Goal: Information Seeking & Learning: Find specific fact

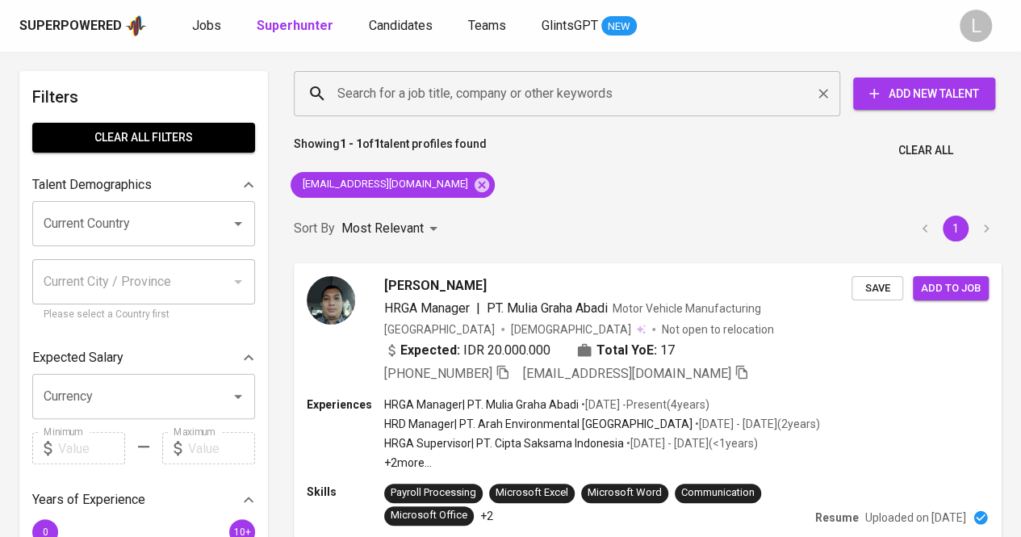
click at [501, 93] on input "Search for a job title, company or other keywords" at bounding box center [570, 93] width 475 height 31
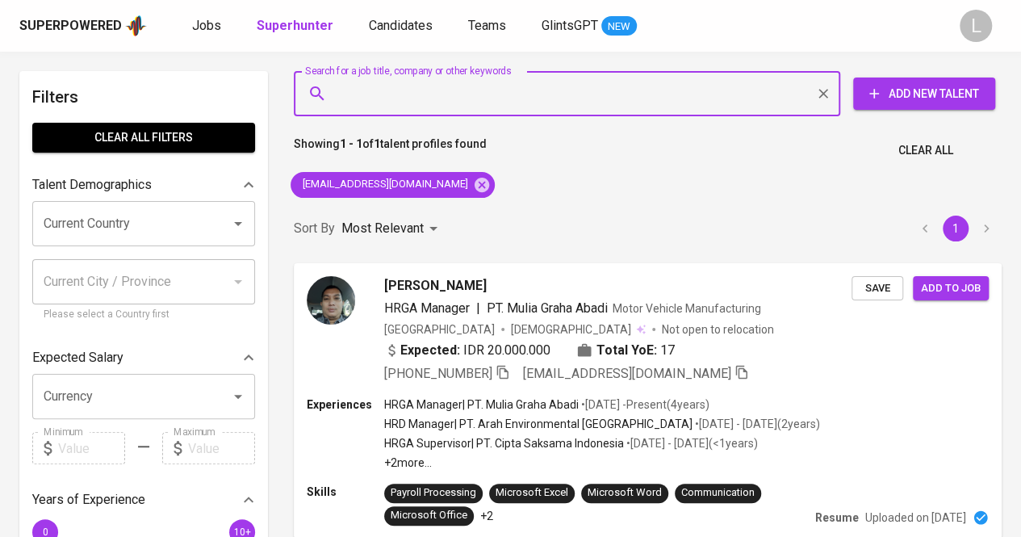
paste input "[EMAIL_ADDRESS][DOMAIN_NAME]"
type input "[EMAIL_ADDRESS][DOMAIN_NAME]"
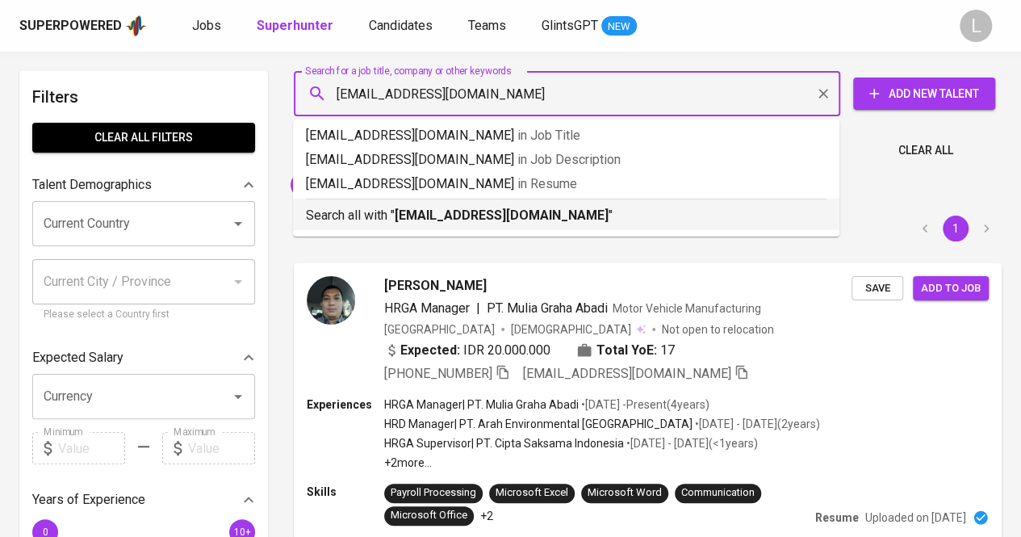
click at [542, 212] on b "[EMAIL_ADDRESS][DOMAIN_NAME]" at bounding box center [502, 214] width 214 height 15
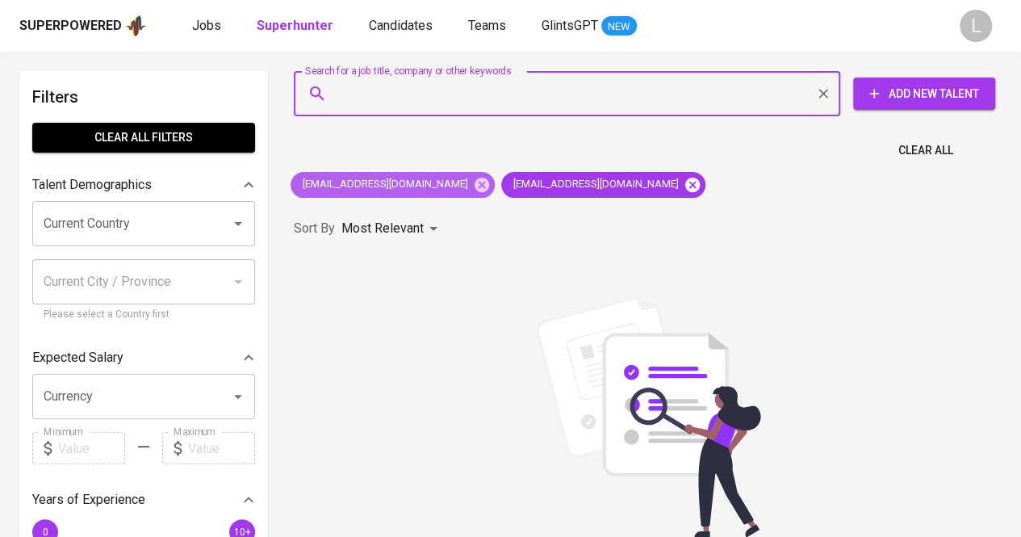
click at [475, 185] on icon at bounding box center [482, 184] width 15 height 15
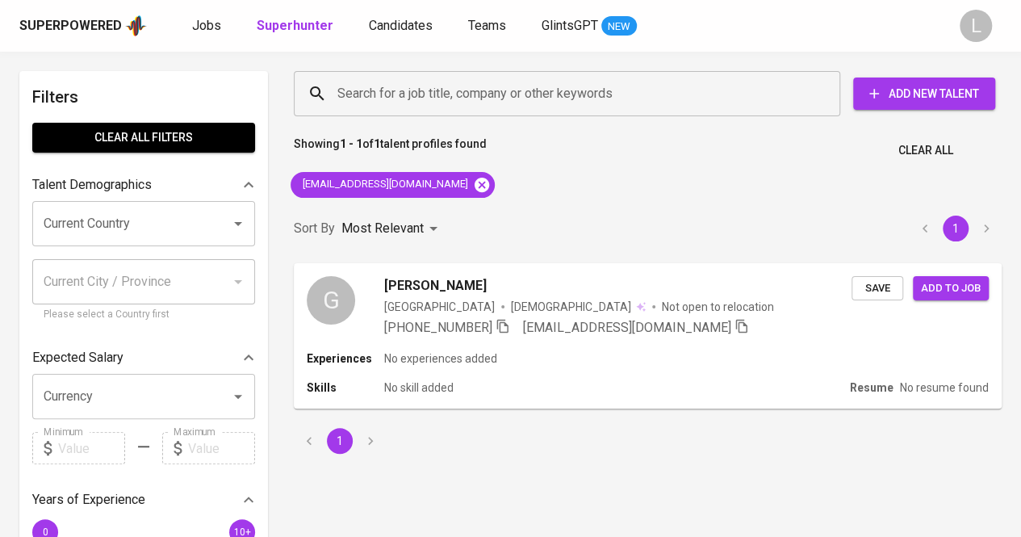
scroll to position [81, 0]
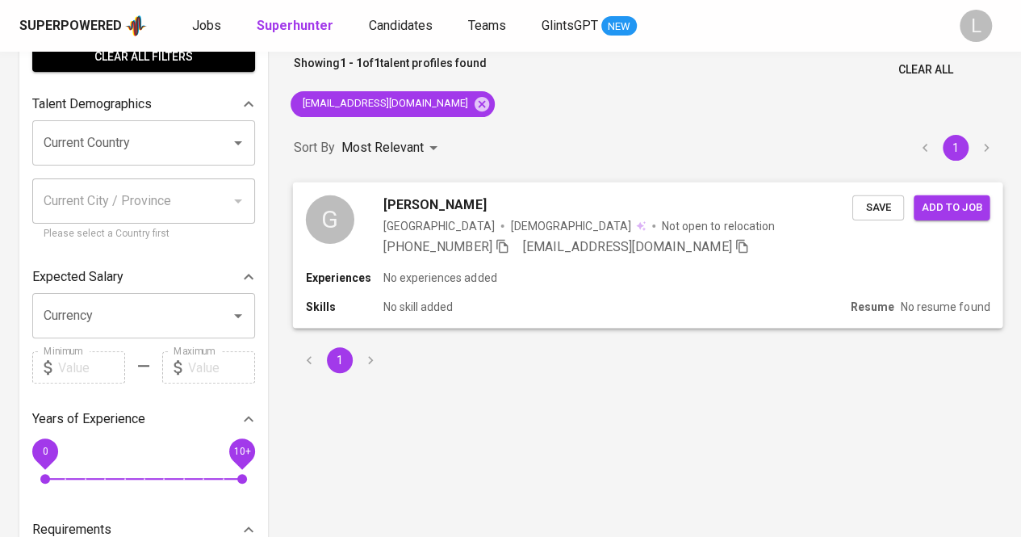
click at [505, 244] on icon "button" at bounding box center [502, 245] width 15 height 15
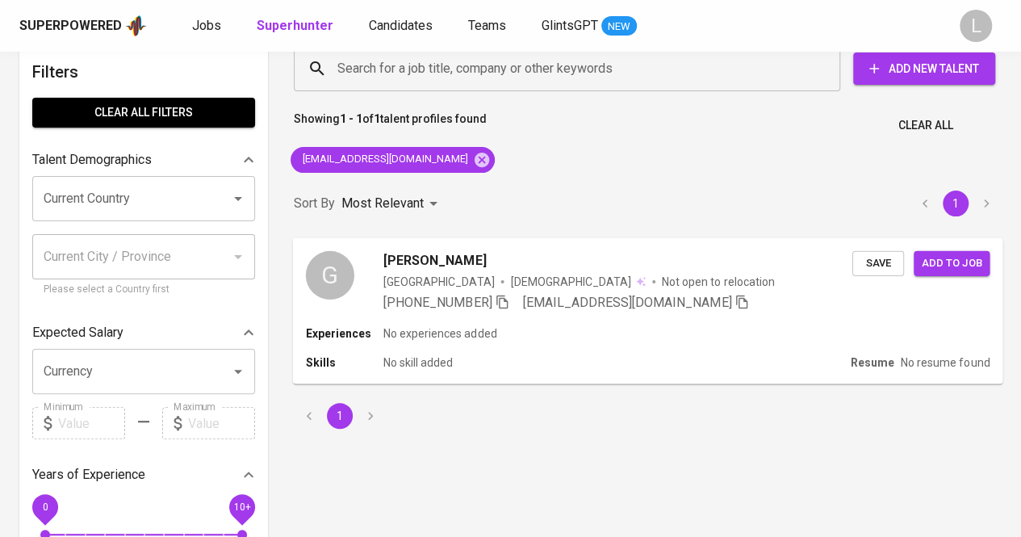
scroll to position [0, 0]
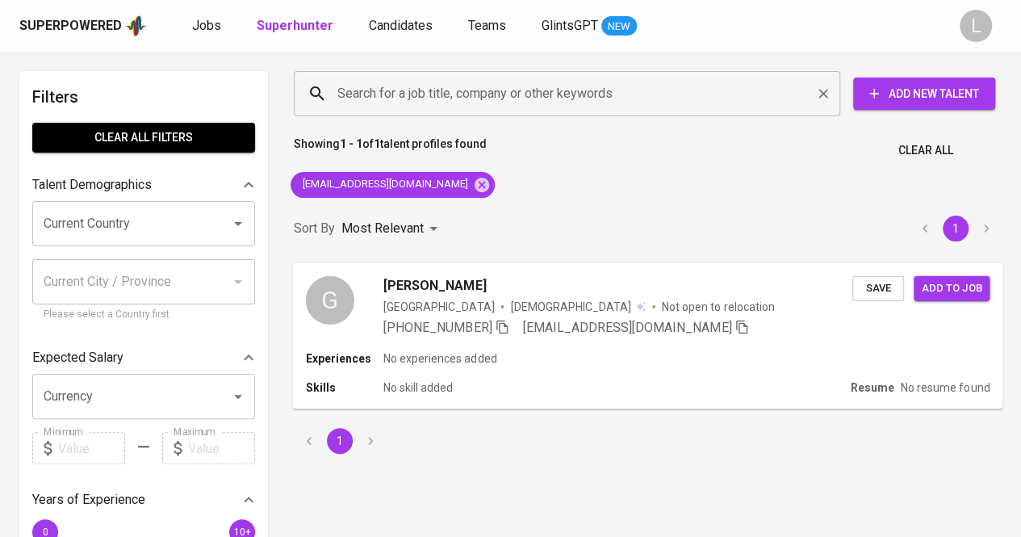
click at [484, 96] on input "Search for a job title, company or other keywords" at bounding box center [570, 93] width 475 height 31
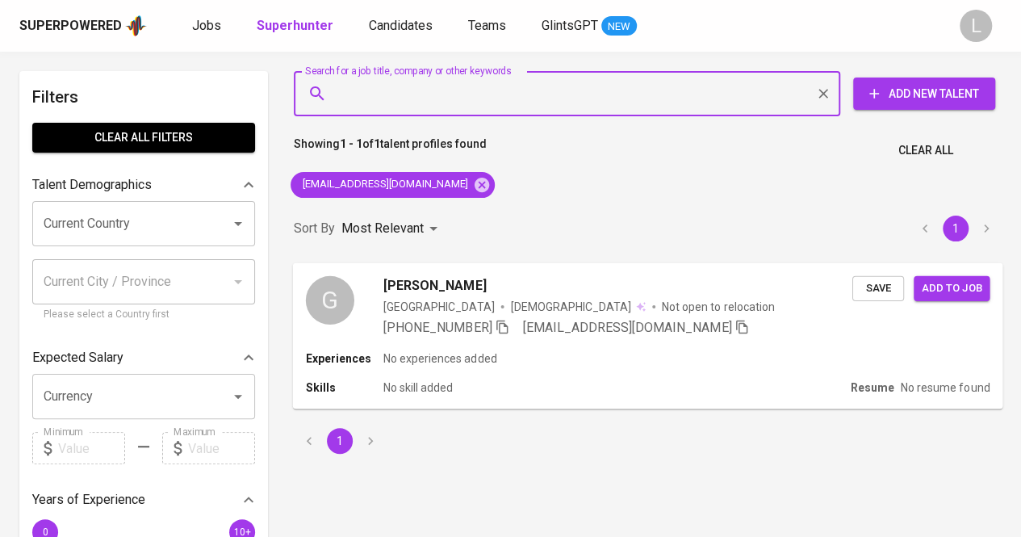
paste input "nurcahyarahmadanianissa01@gmail.com"
type input "nurcahyarahmadanianissa01@gmail.com"
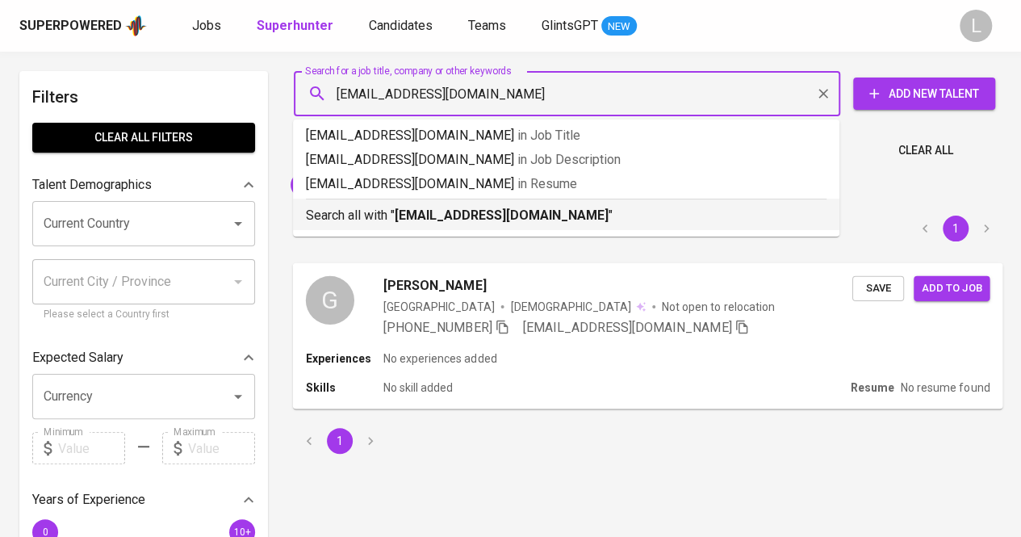
click at [463, 199] on div "Search all with " nurcahyarahmadanianissa01@gmail.com "" at bounding box center [566, 212] width 521 height 27
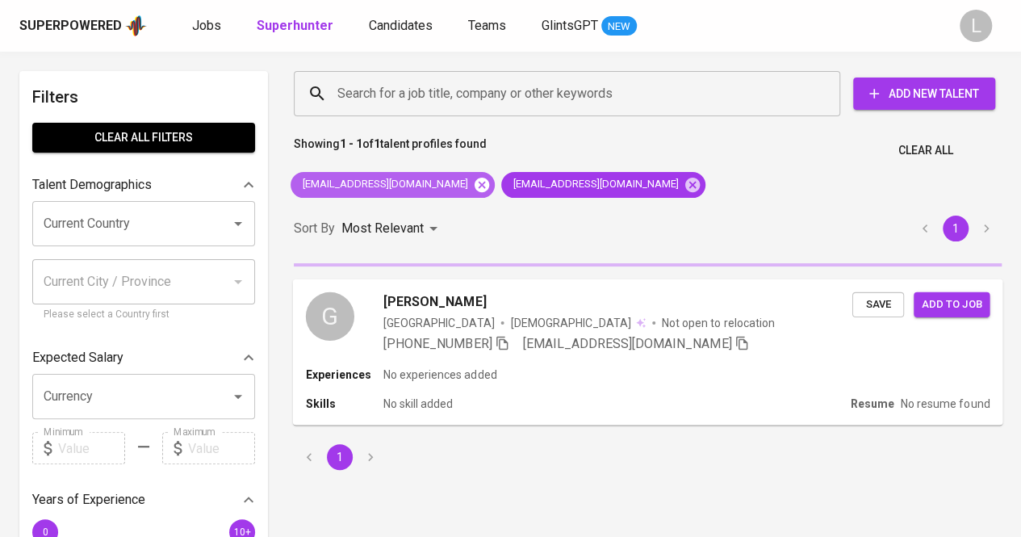
click at [473, 182] on icon at bounding box center [482, 185] width 18 height 18
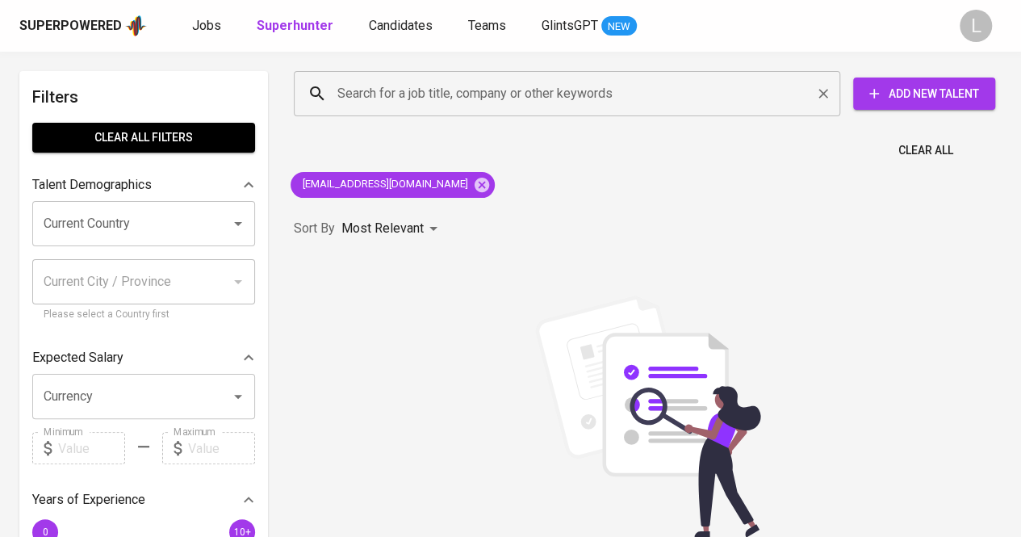
click at [556, 99] on input "Search for a job title, company or other keywords" at bounding box center [570, 93] width 475 height 31
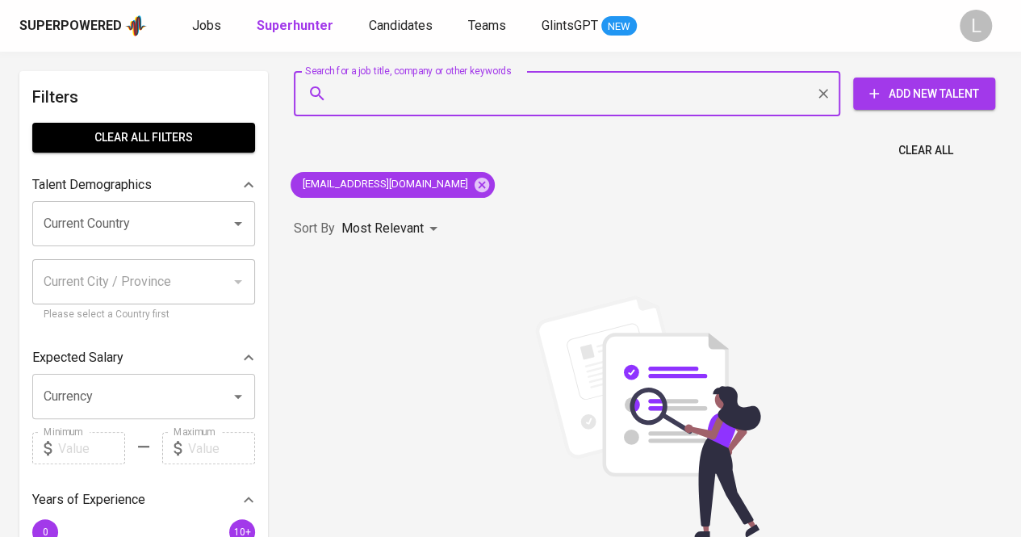
paste input "indrajidlotus@gmail.com"
type input "indrajidlotus@gmail.com"
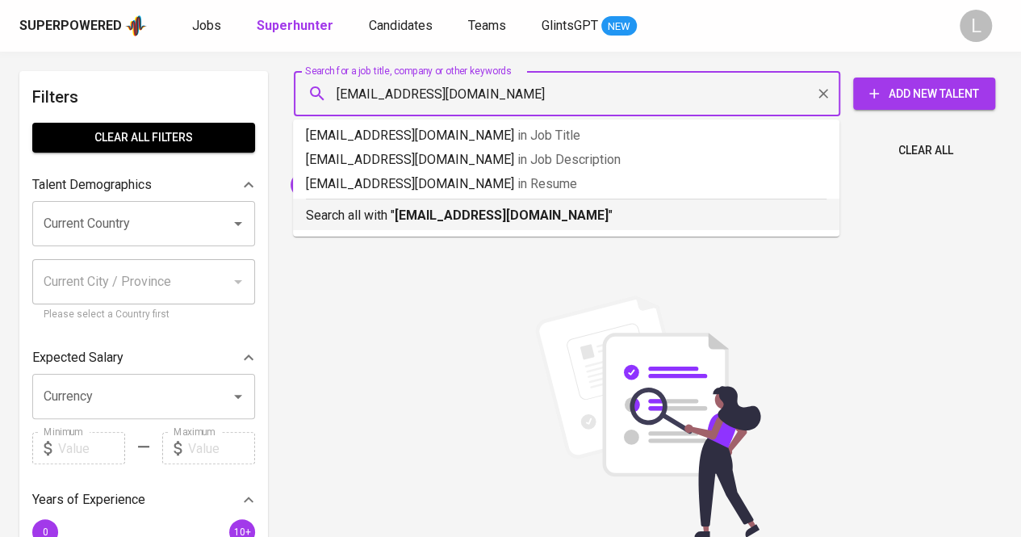
click at [505, 219] on b "indrajidlotus@gmail.com" at bounding box center [502, 214] width 214 height 15
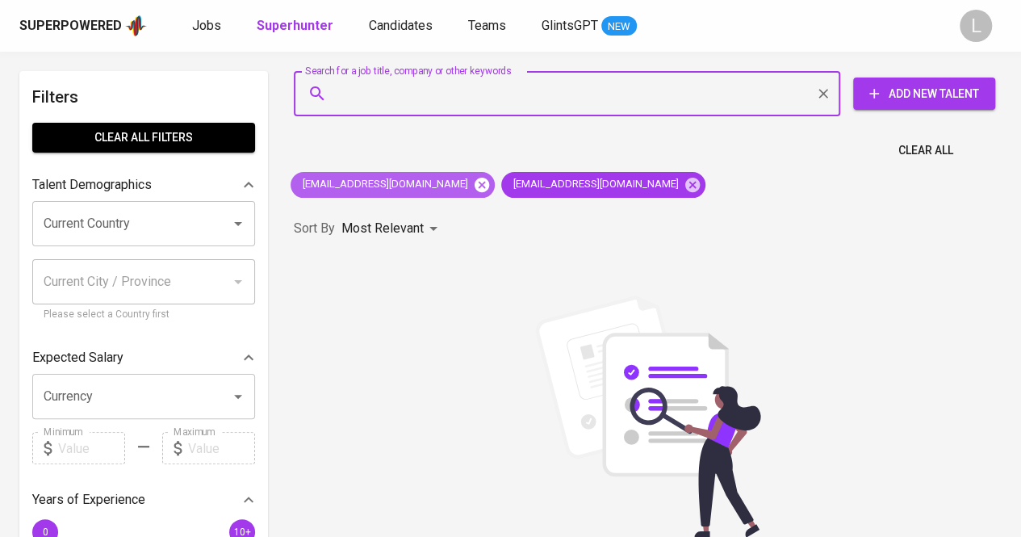
click at [489, 183] on icon at bounding box center [482, 184] width 15 height 15
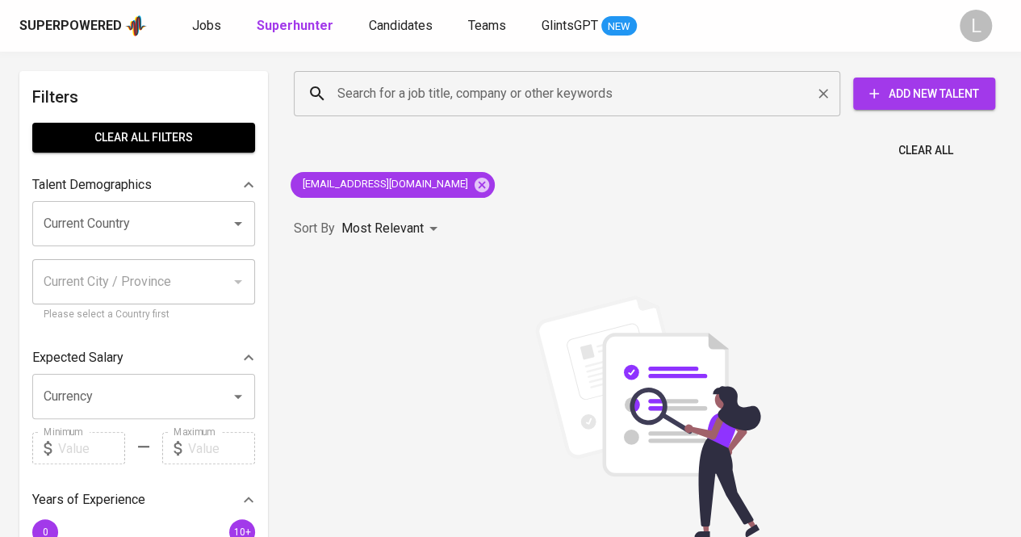
click at [455, 98] on input "Search for a job title, company or other keywords" at bounding box center [570, 93] width 475 height 31
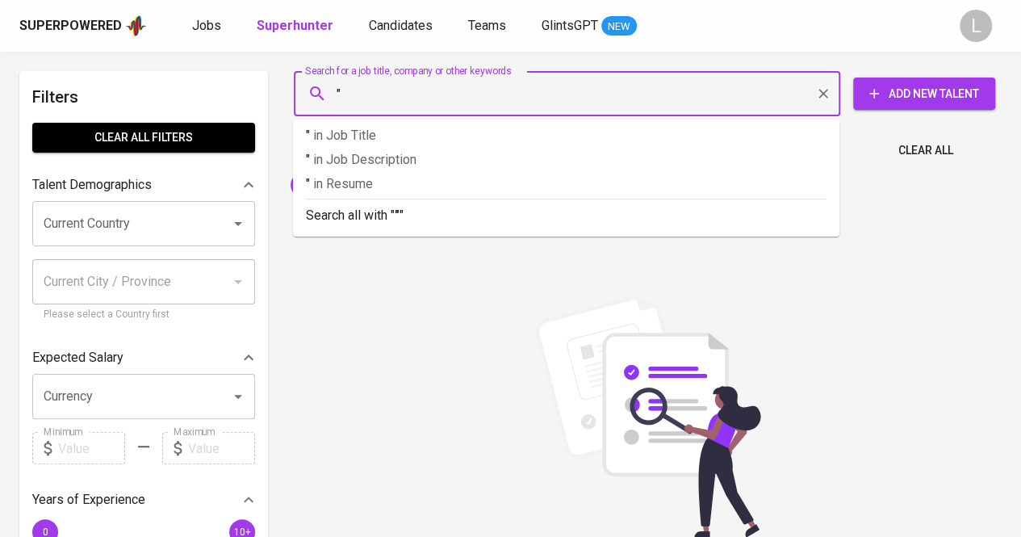
paste input "Annisa Nur Cahya"
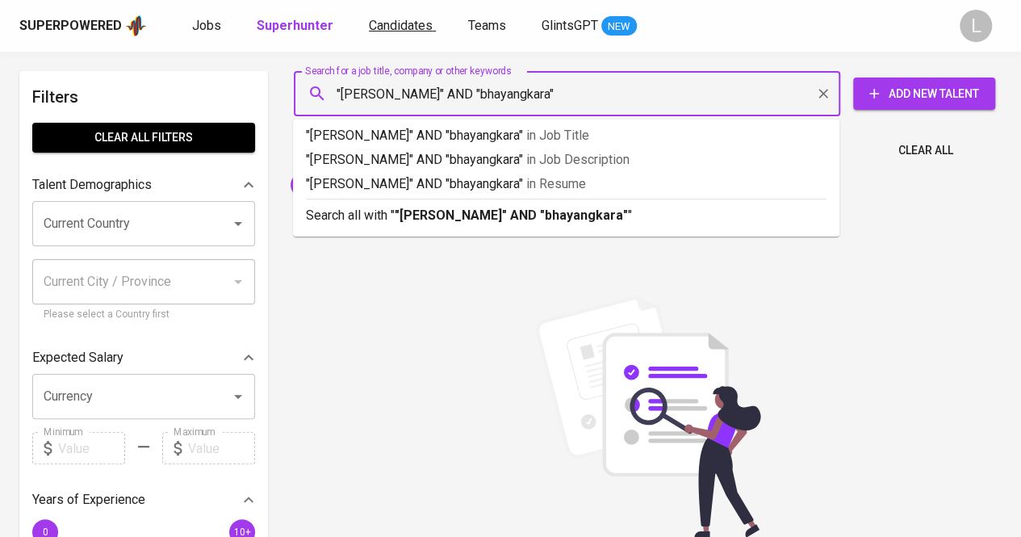
type input ""Annisa Nur Cahya" AND "bhayangkara""
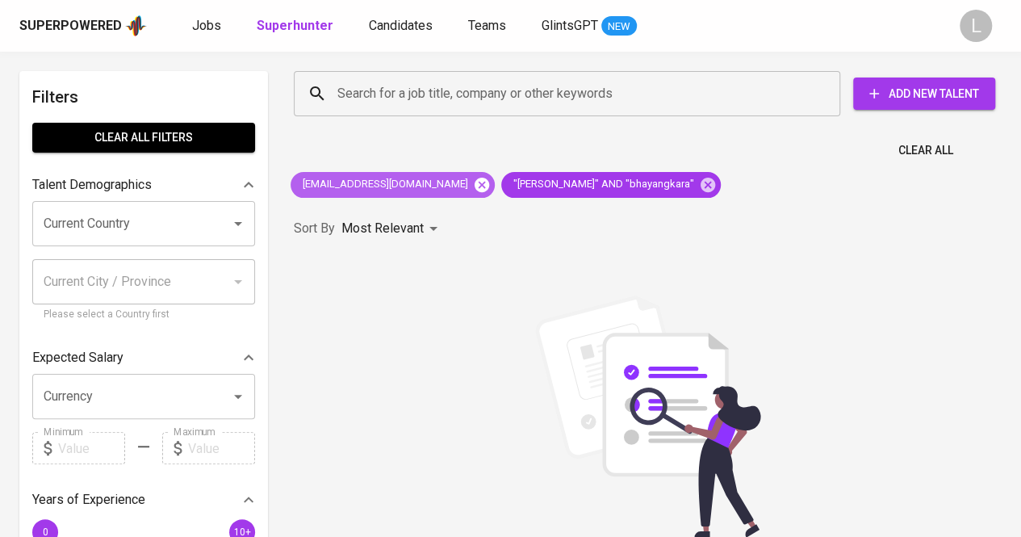
click at [473, 186] on icon at bounding box center [482, 185] width 18 height 18
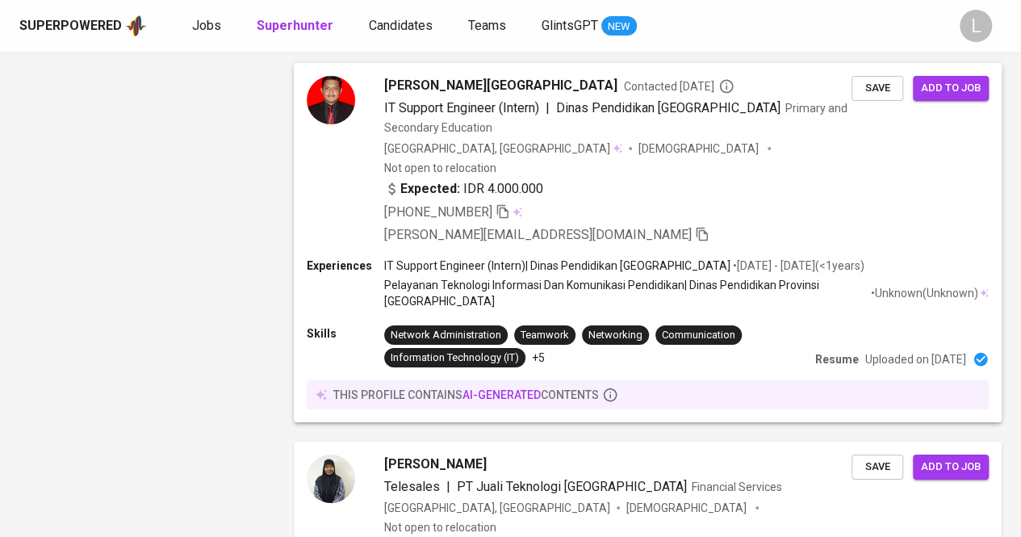
scroll to position [2980, 0]
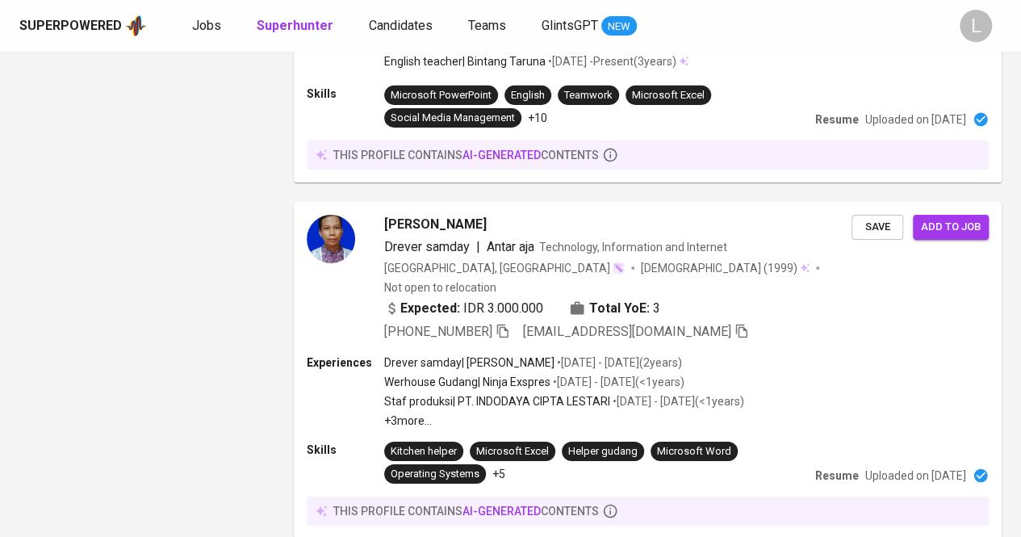
scroll to position [2825, 0]
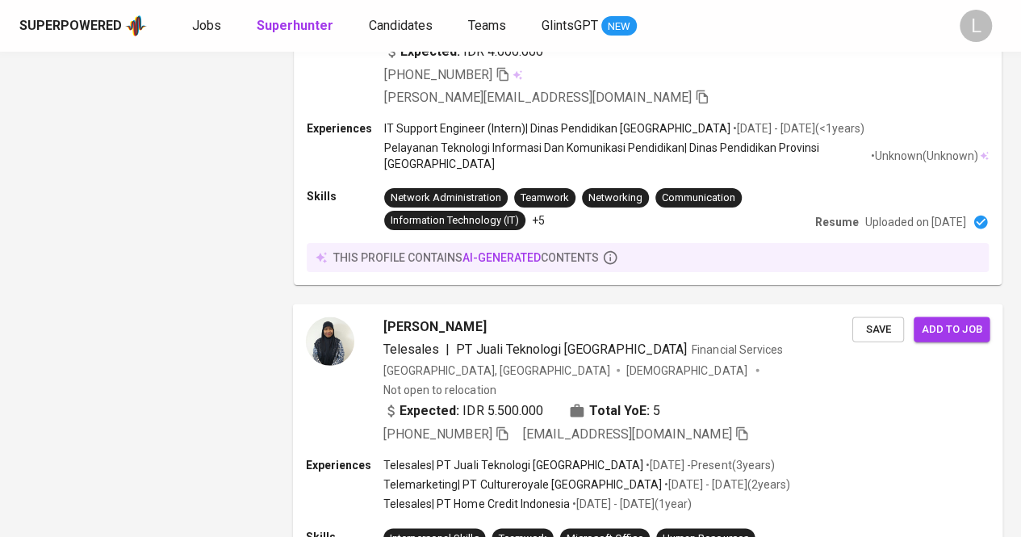
scroll to position [2980, 0]
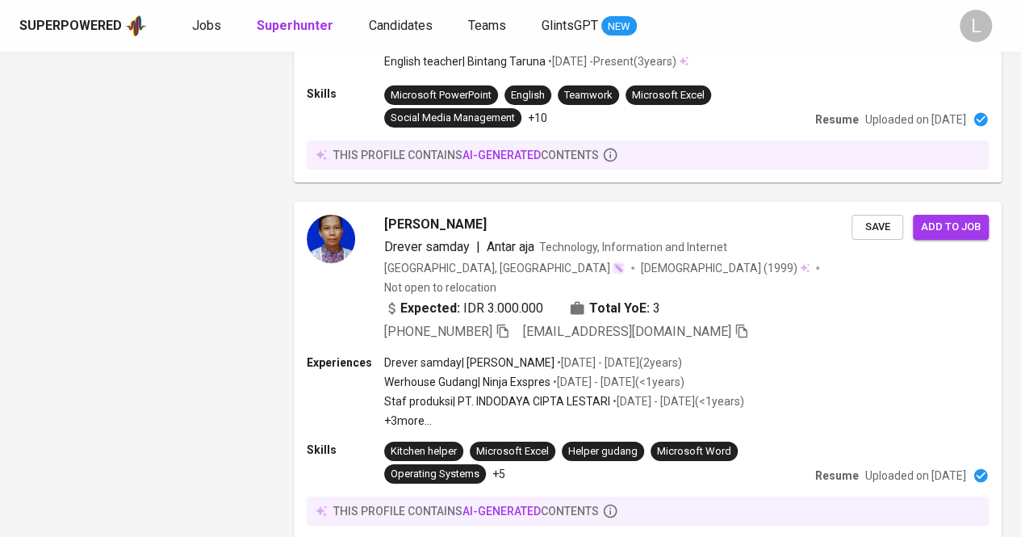
scroll to position [2825, 0]
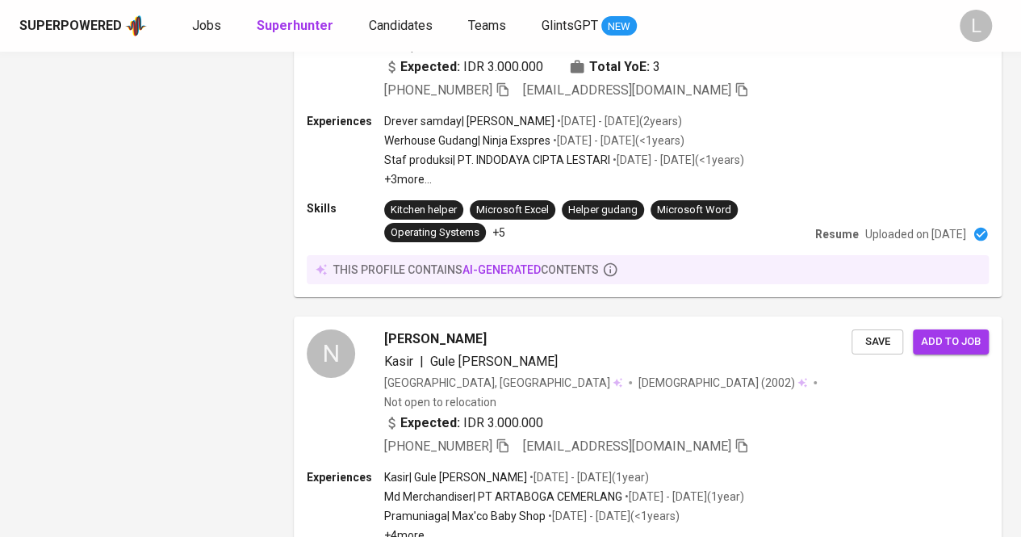
drag, startPoint x: 403, startPoint y: 457, endPoint x: 365, endPoint y: 278, distance: 183.2
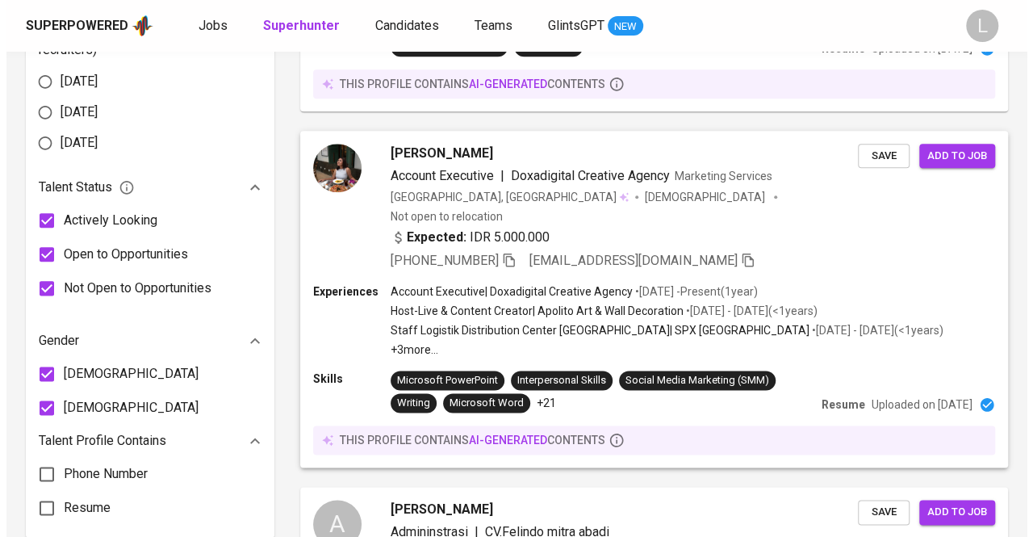
scroll to position [807, 0]
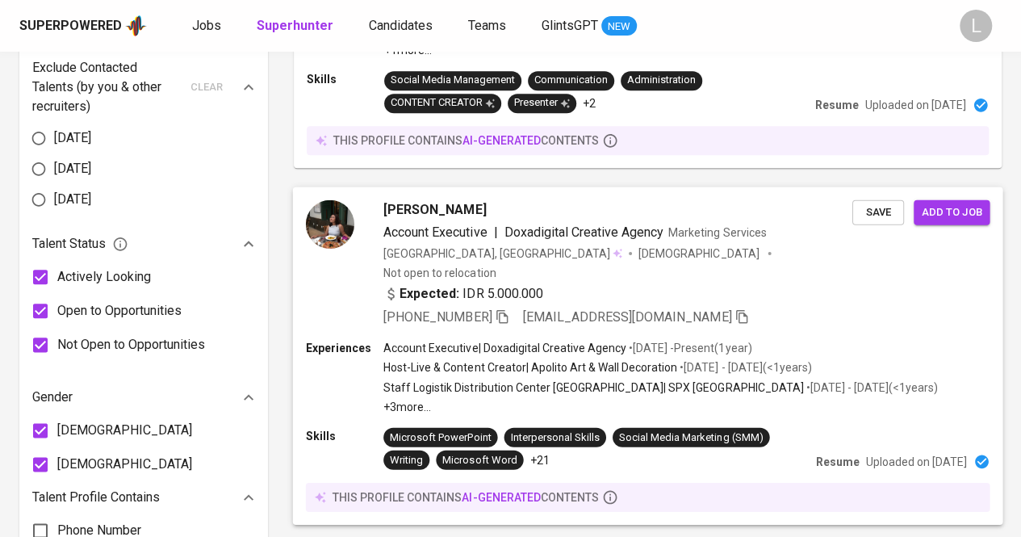
click at [400, 199] on span "Anniza Nur Fitriana" at bounding box center [434, 208] width 103 height 19
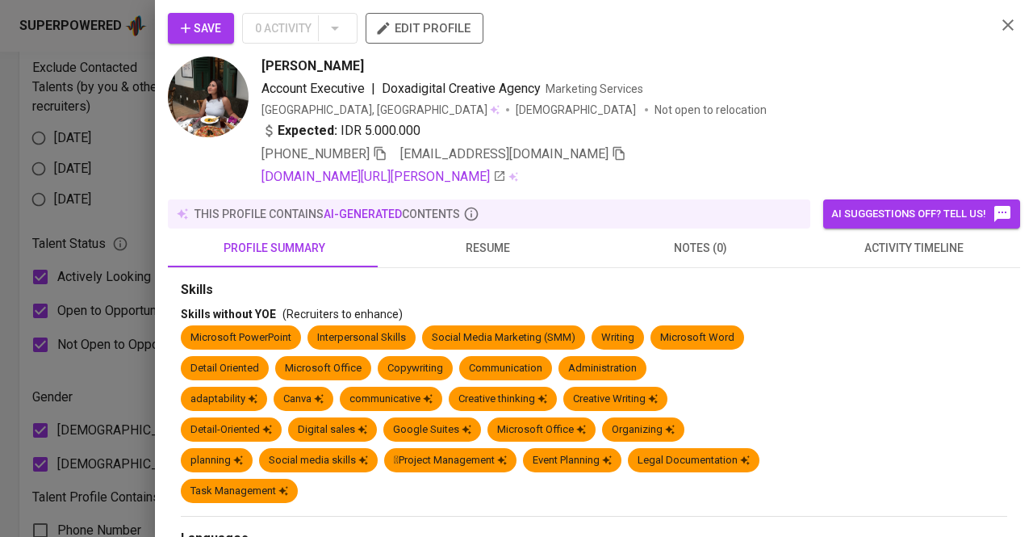
click at [450, 252] on span "resume" at bounding box center [488, 248] width 194 height 20
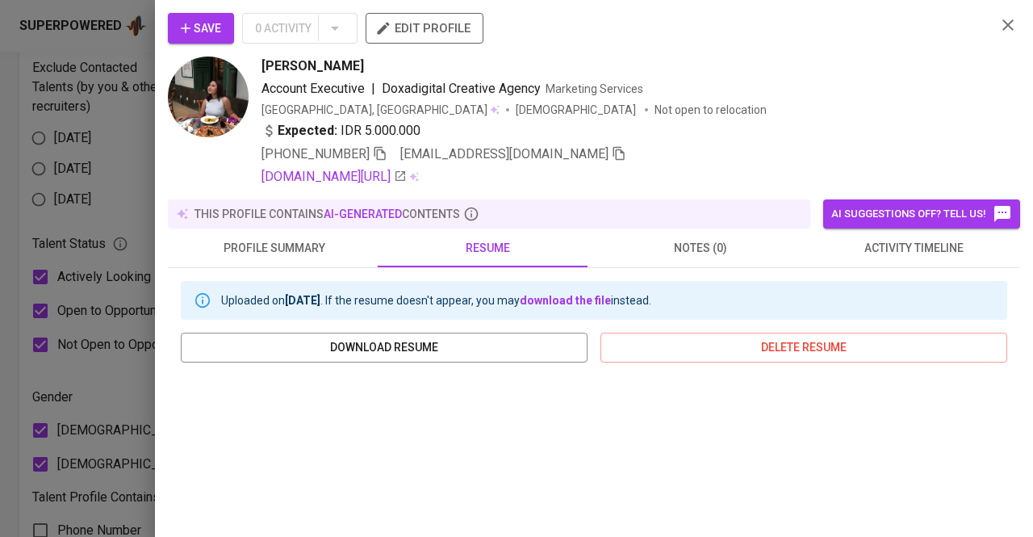
drag, startPoint x: 262, startPoint y: 63, endPoint x: 429, endPoint y: 66, distance: 167.9
click at [429, 65] on div "Anniza Nur Fitriana" at bounding box center [623, 66] width 722 height 19
copy span "Anniza Nur Fitriana"
click at [566, 170] on div "linkedin.com/sashaz-inna" at bounding box center [623, 176] width 722 height 19
click at [714, 153] on div "+62 812-9049-1596 sasazinna@gmail.com" at bounding box center [623, 154] width 722 height 19
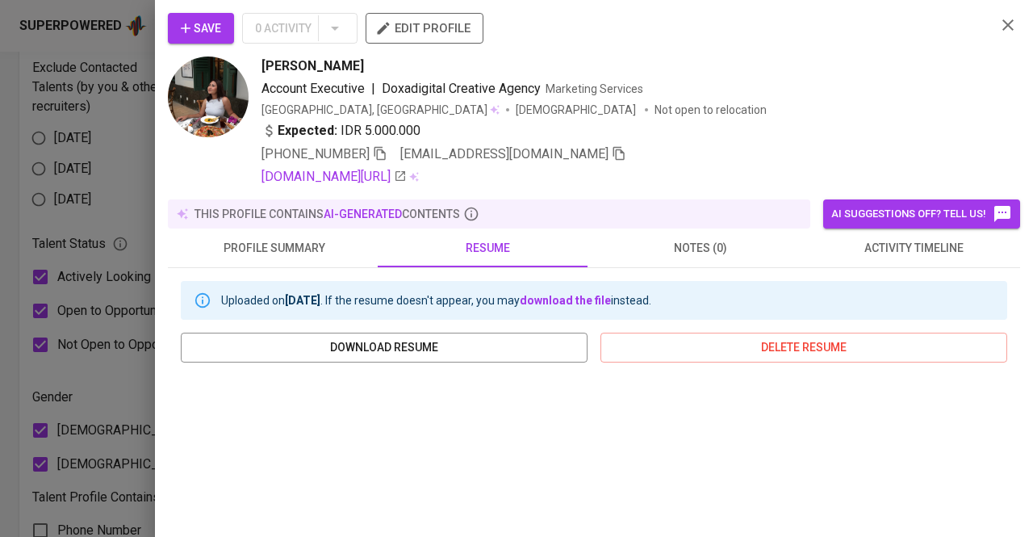
click at [605, 99] on div "Anniza Nur Fitriana Account Executive | Doxadigital Creative Agency Marketing S…" at bounding box center [623, 122] width 722 height 130
click at [107, 98] on div at bounding box center [516, 268] width 1033 height 537
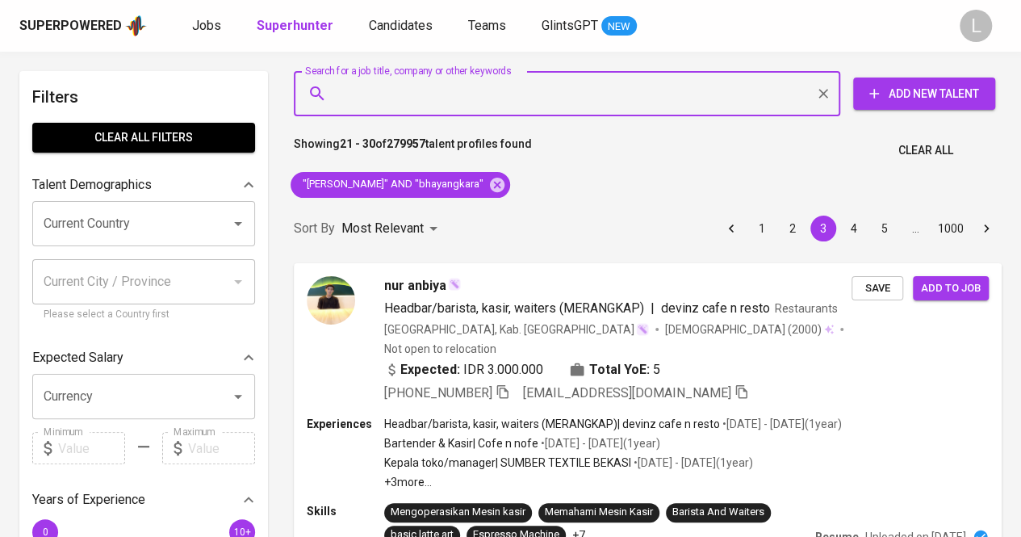
click at [512, 82] on input "Search for a job title, company or other keywords" at bounding box center [570, 93] width 475 height 31
paste input "indrajidlotus@gmail.com"
type input "indrajidlotus@gmail.com"
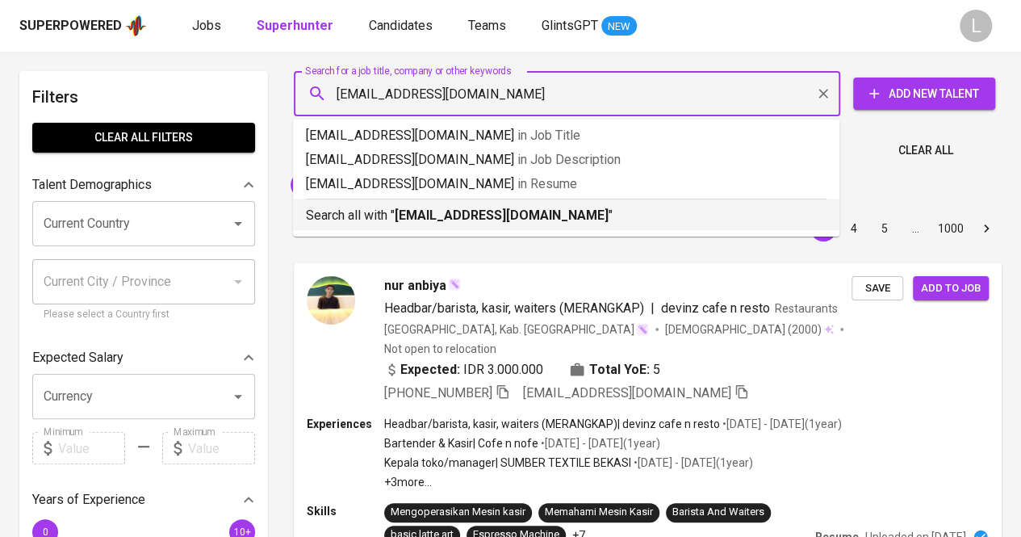
click at [501, 212] on b "indrajidlotus@gmail.com" at bounding box center [502, 214] width 214 height 15
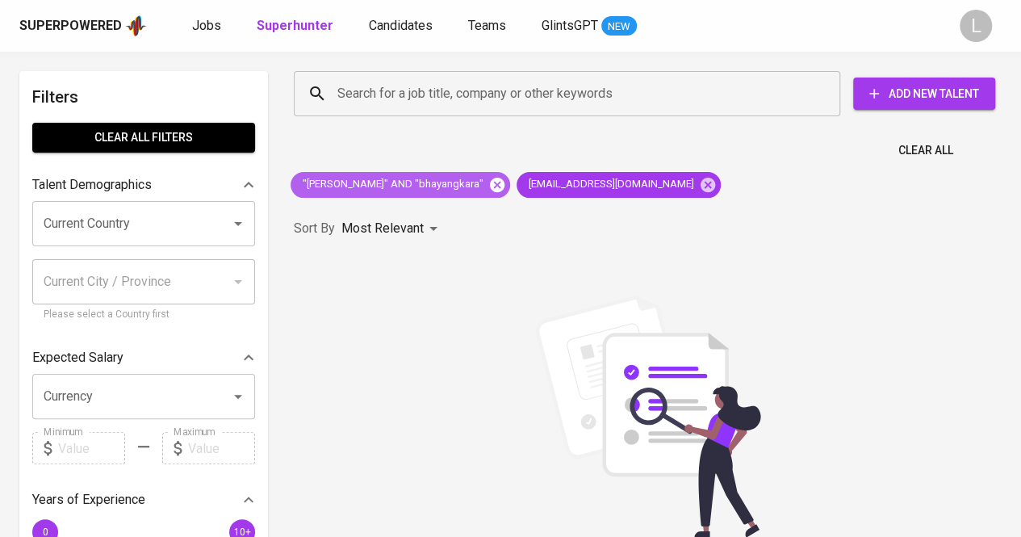
click at [499, 185] on icon at bounding box center [497, 185] width 18 height 18
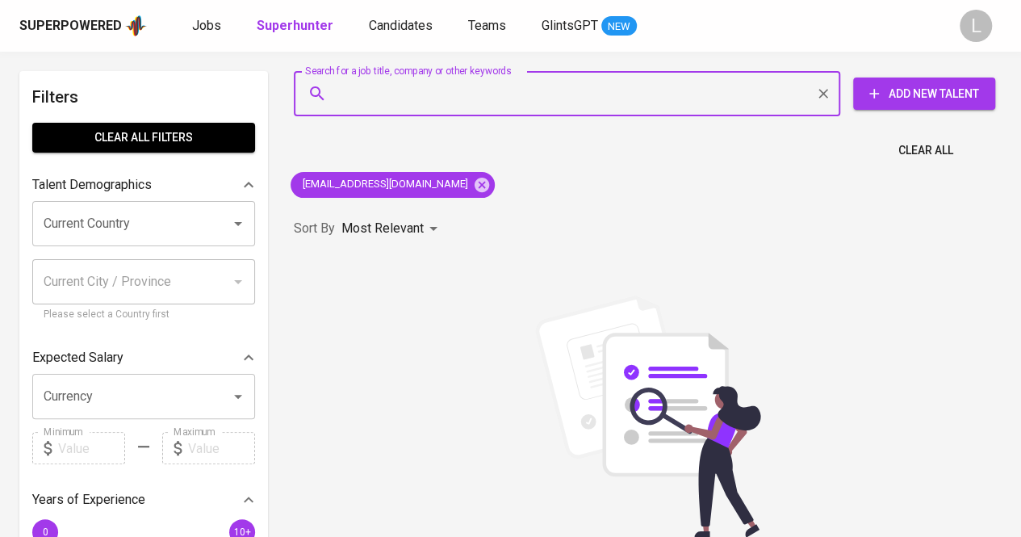
click at [476, 95] on input "Search for a job title, company or other keywords" at bounding box center [570, 93] width 475 height 31
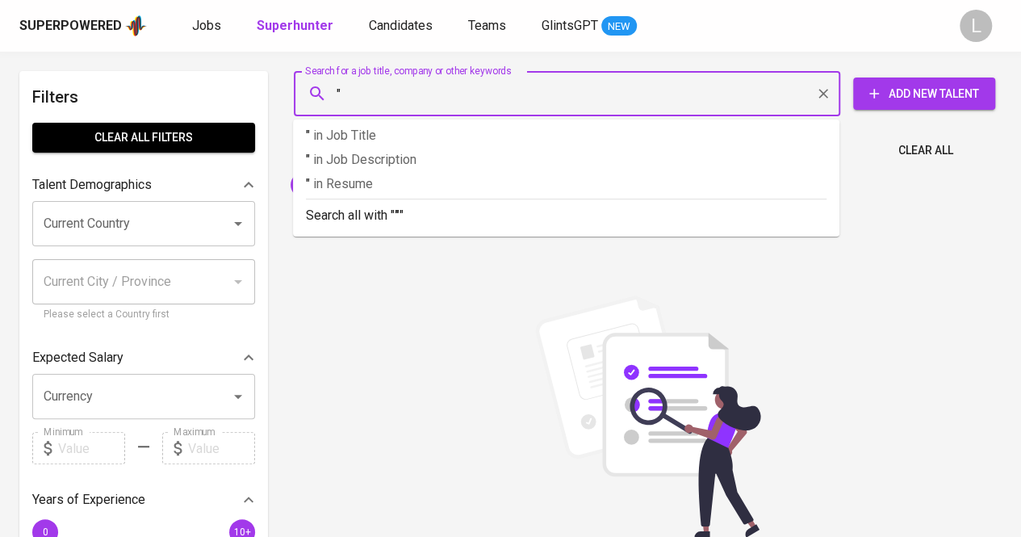
paste input "Indrajid Karim"
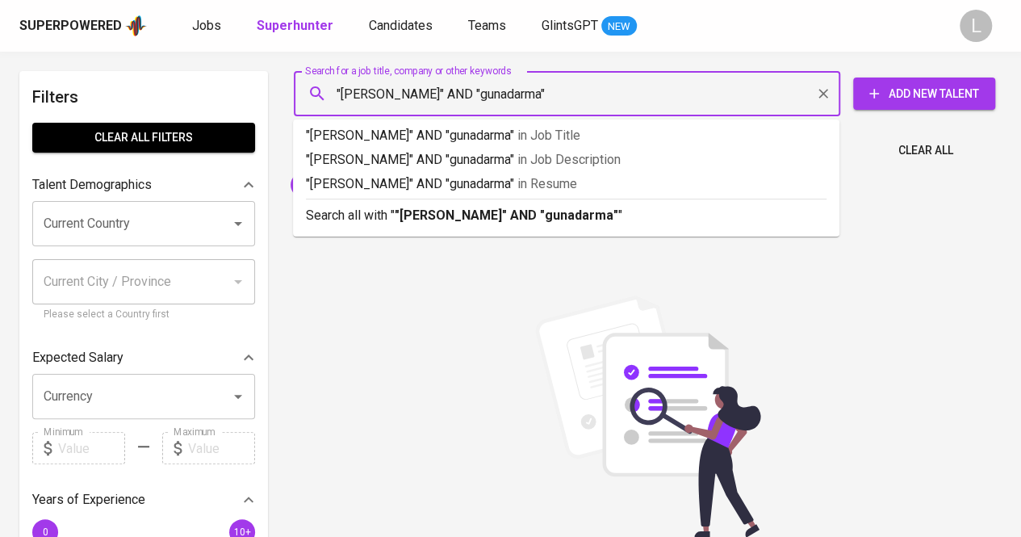
type input ""Indrajid Karim" AND "gunadarma""
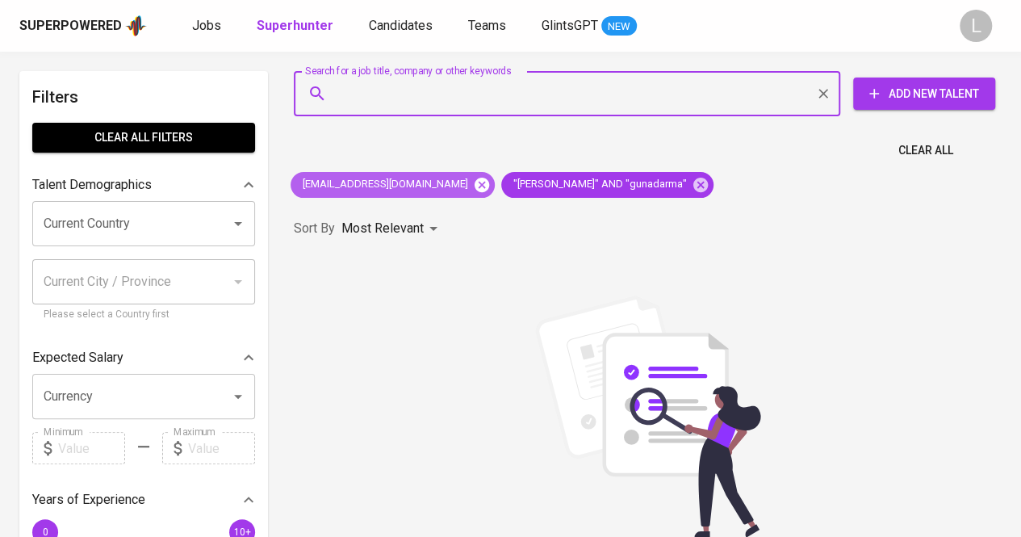
click at [423, 183] on span "indrajidlotus@gmail.com" at bounding box center [384, 184] width 187 height 15
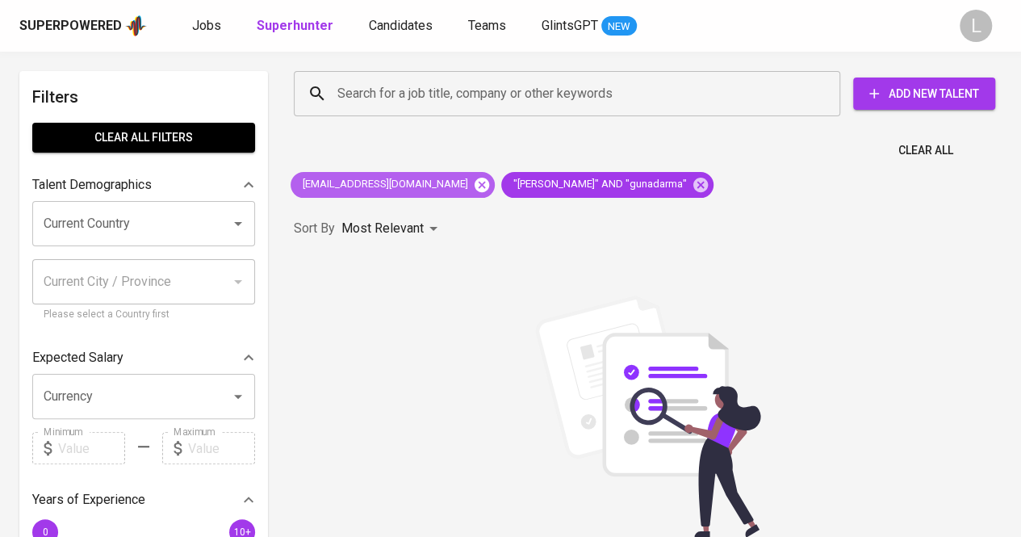
click at [475, 184] on icon at bounding box center [482, 184] width 15 height 15
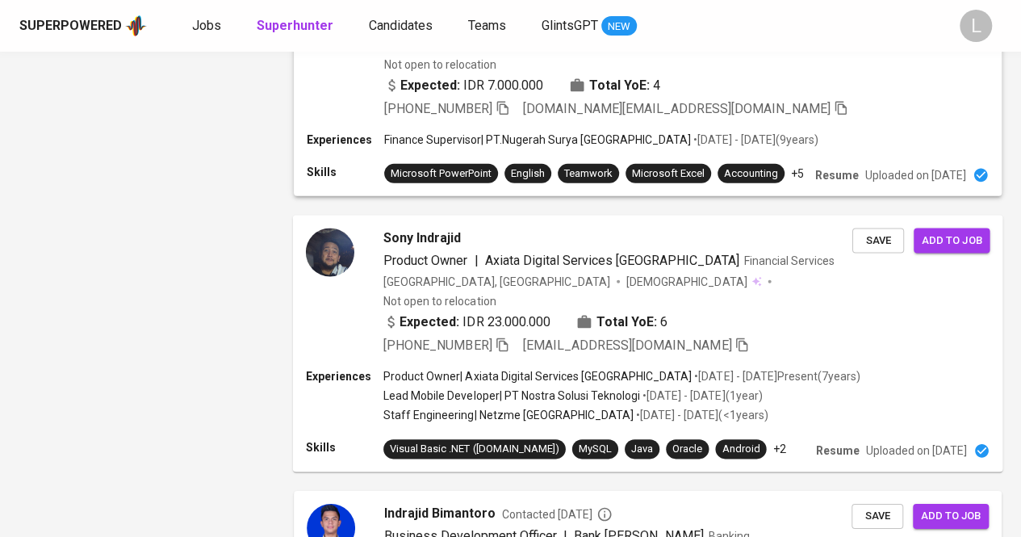
scroll to position [2660, 0]
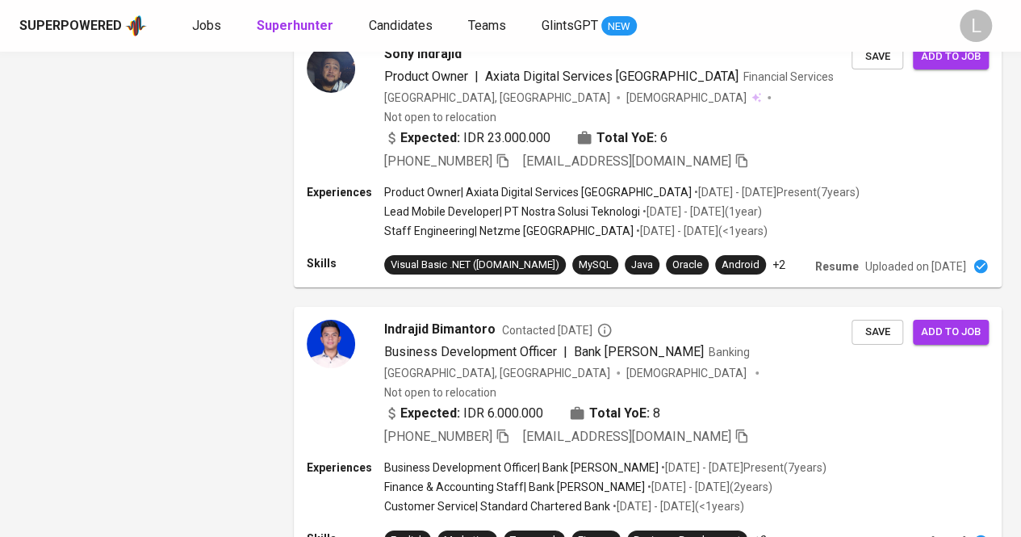
drag, startPoint x: 369, startPoint y: 454, endPoint x: 375, endPoint y: 446, distance: 9.7
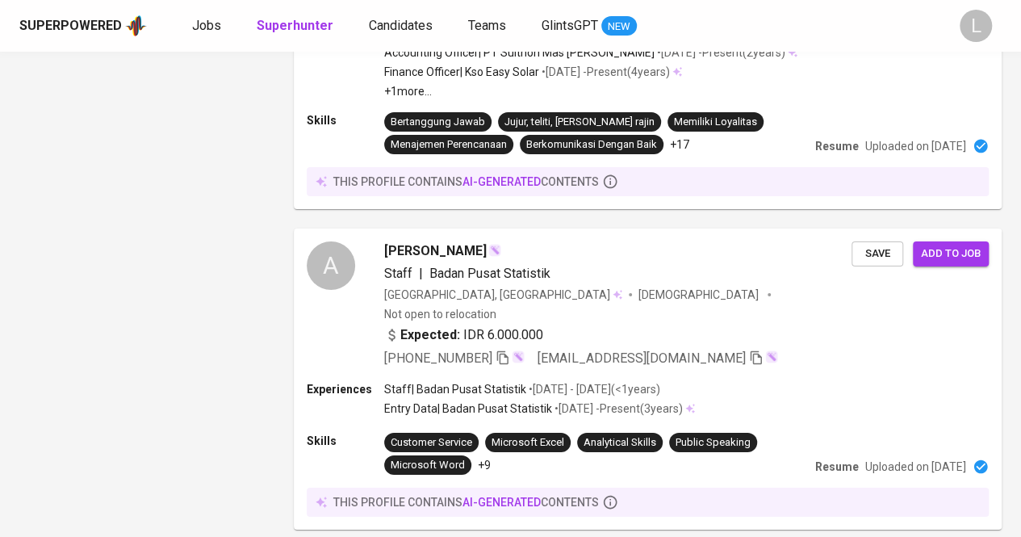
scroll to position [2956, 0]
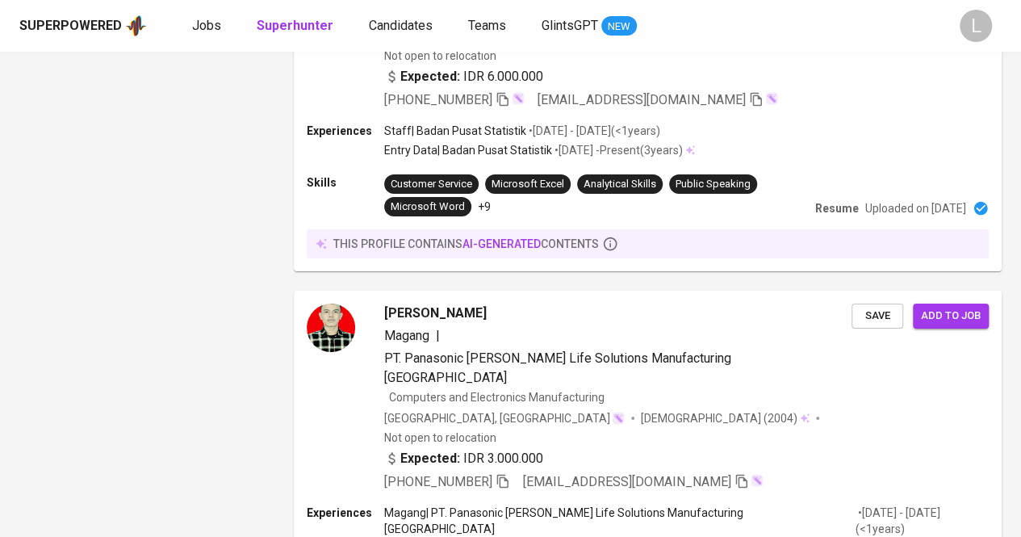
drag, startPoint x: 395, startPoint y: 467, endPoint x: 289, endPoint y: 271, distance: 222.1
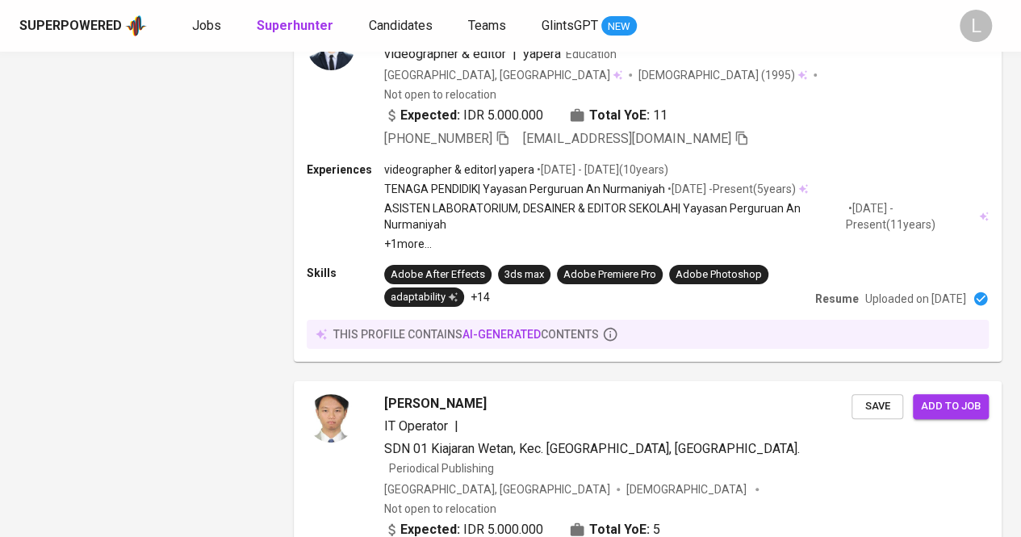
scroll to position [3143, 0]
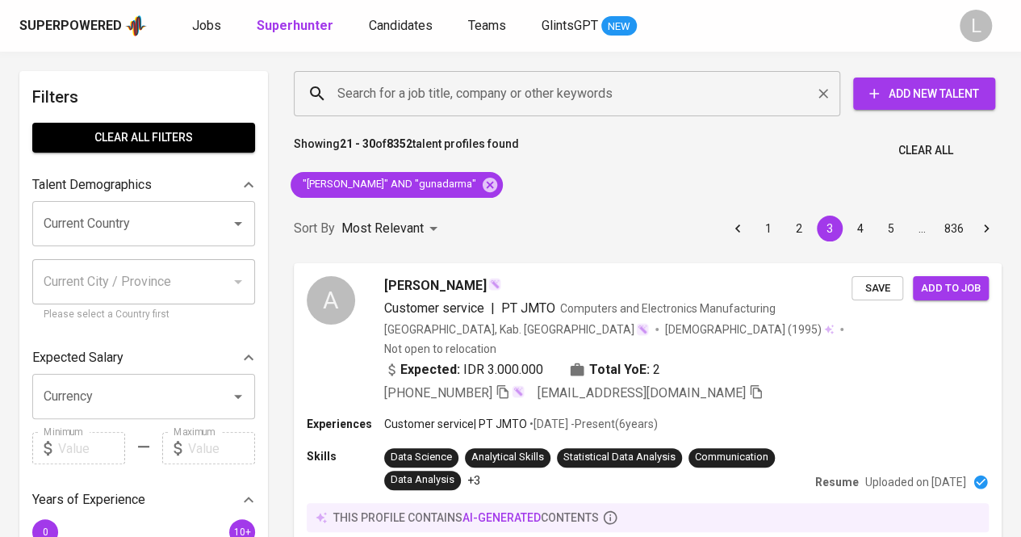
click at [560, 103] on input "Search for a job title, company or other keywords" at bounding box center [570, 93] width 475 height 31
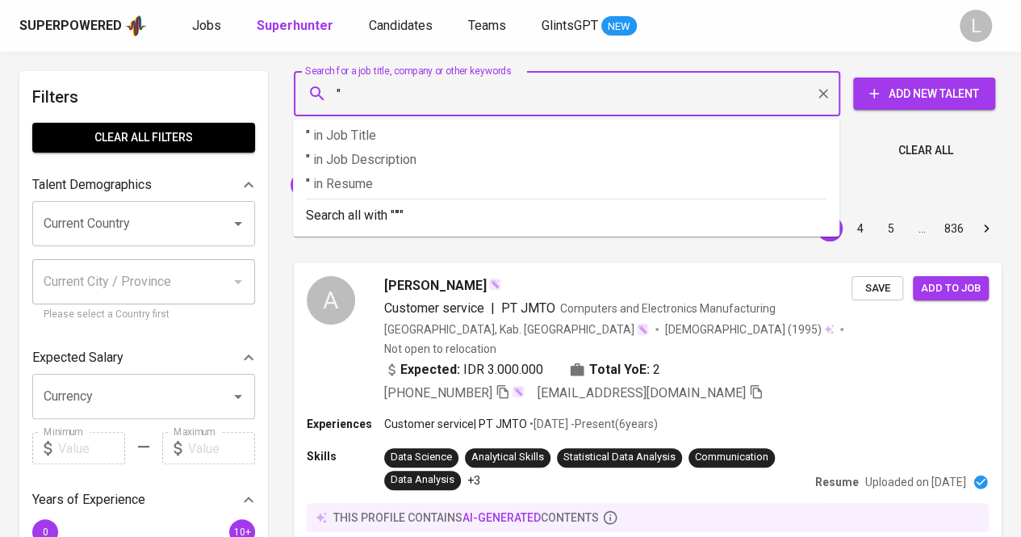
paste input "Felix Deo Gratias"
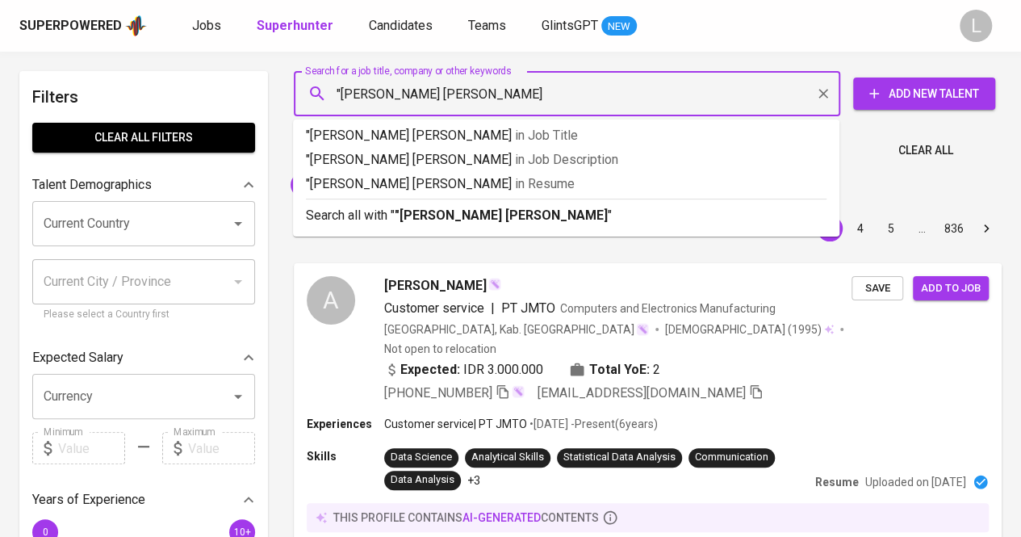
type input ""Felix Deo Gratias""
click at [502, 216] on b ""Felix Deo Gratias"" at bounding box center [504, 214] width 218 height 15
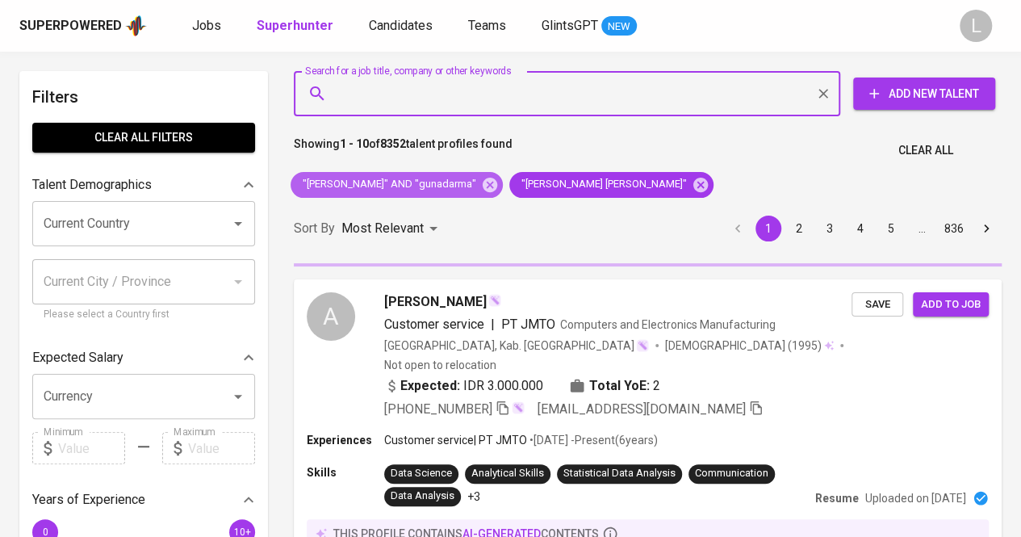
click at [483, 184] on icon at bounding box center [490, 184] width 15 height 15
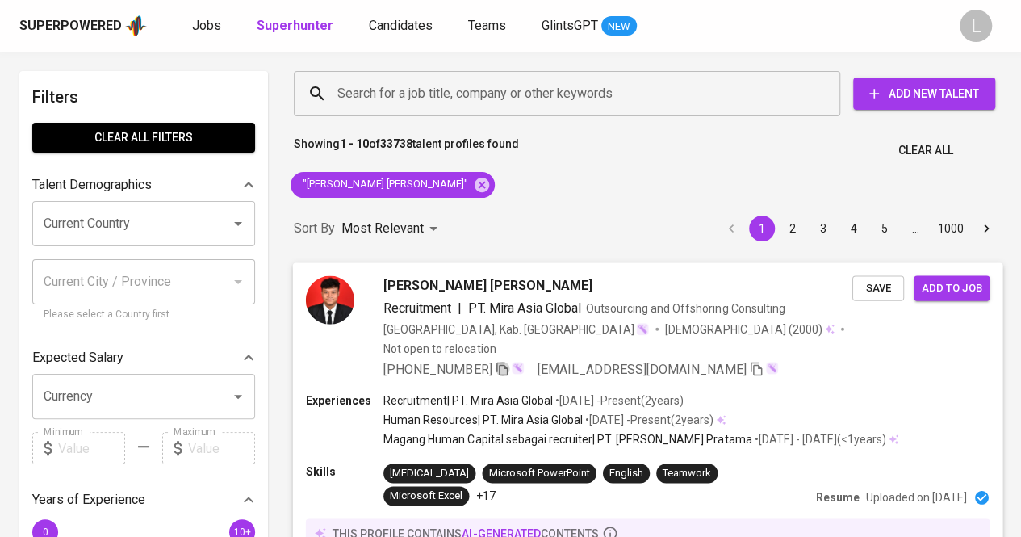
click at [507, 361] on icon "button" at bounding box center [502, 368] width 15 height 15
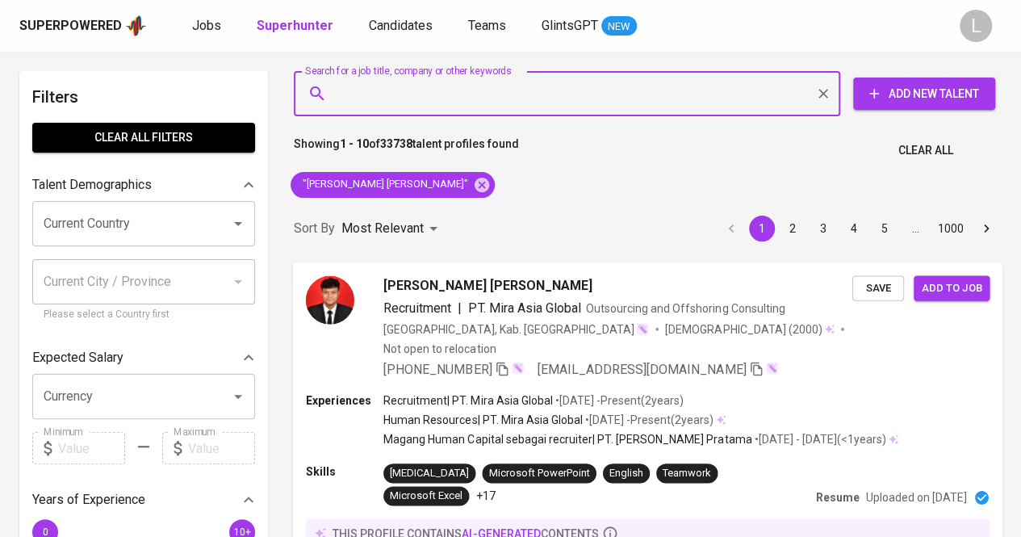
click at [591, 85] on input "Search for a job title, company or other keywords" at bounding box center [570, 93] width 475 height 31
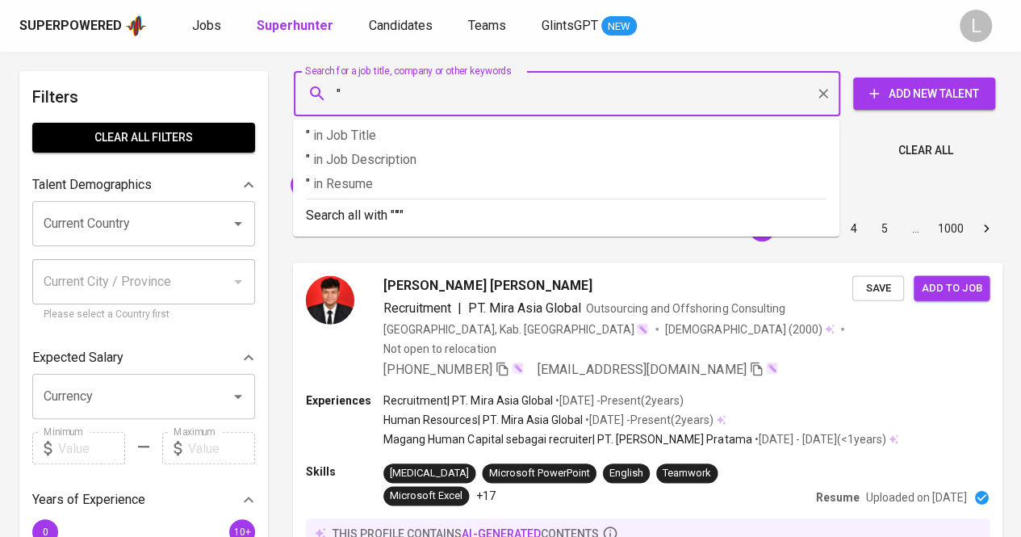
paste input "Shafa Azzahra"
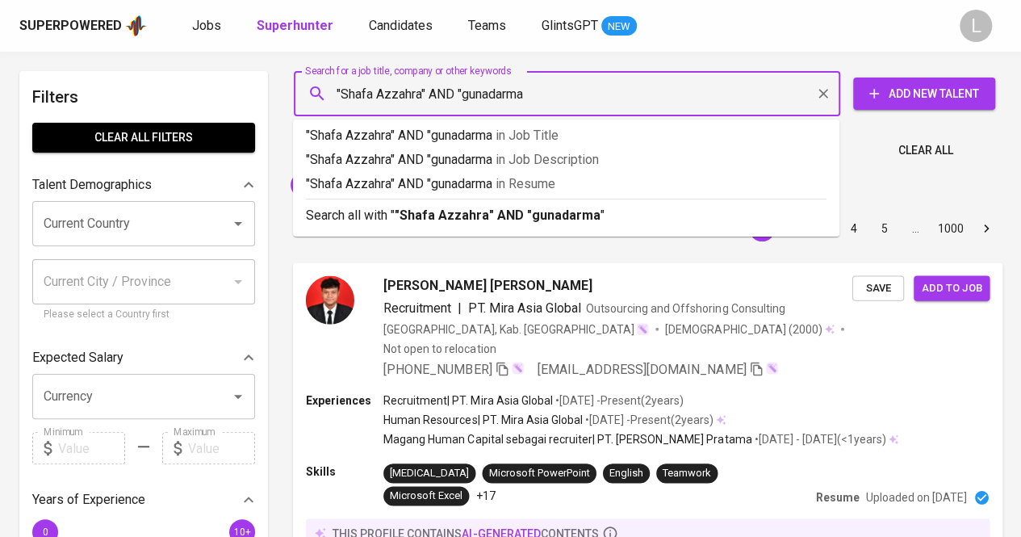
type input ""Shafa Azzahra" AND "gunadarma""
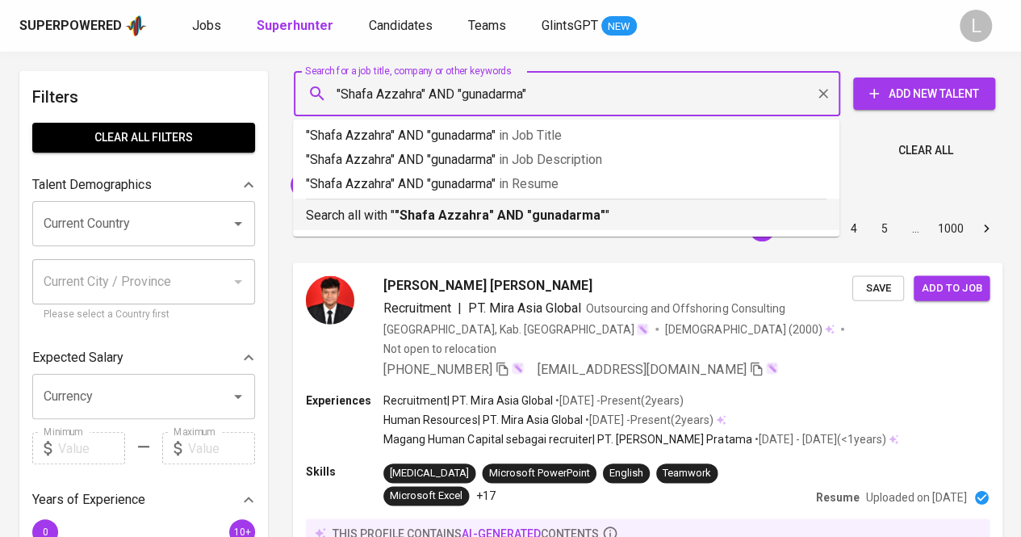
click at [455, 204] on div "Search all with " "Shafa Azzahra" AND "gunadarma" "" at bounding box center [566, 212] width 521 height 27
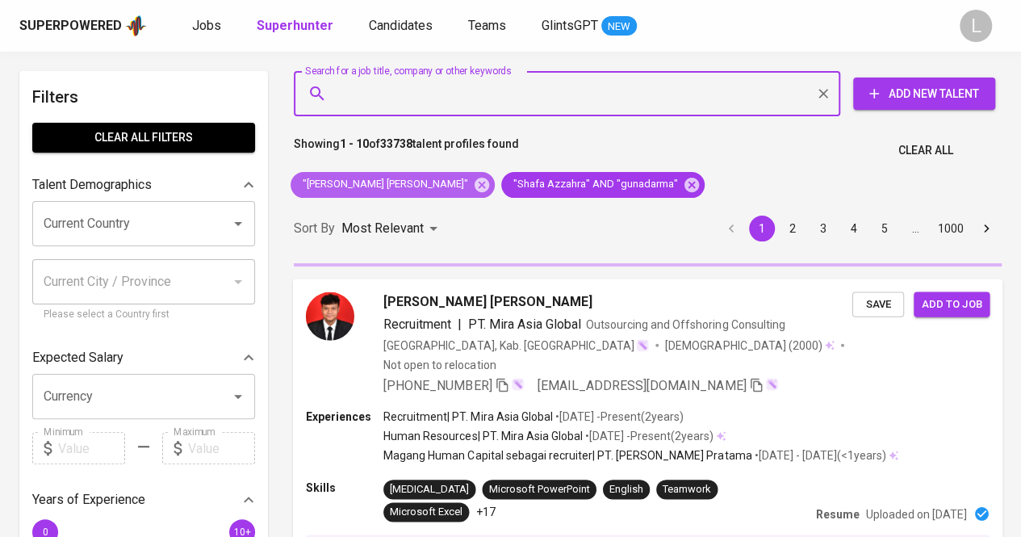
click at [473, 191] on icon at bounding box center [482, 185] width 18 height 18
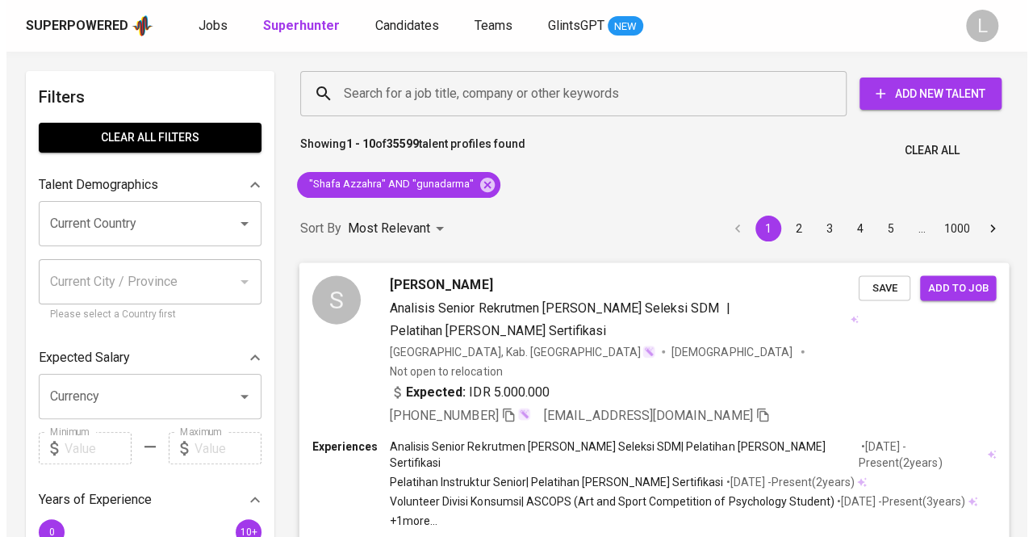
scroll to position [161, 0]
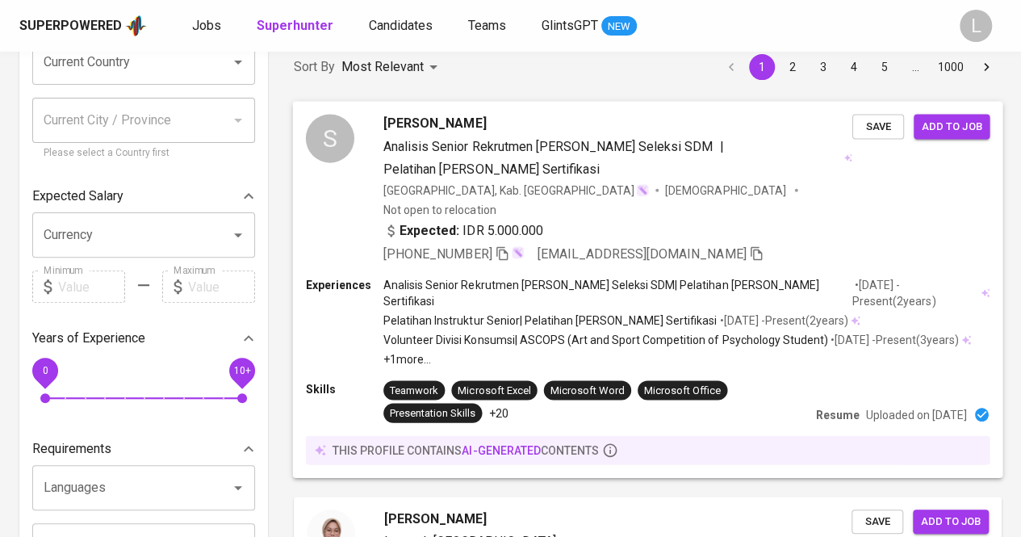
click at [405, 129] on span "Shafa Azzahra" at bounding box center [434, 123] width 103 height 19
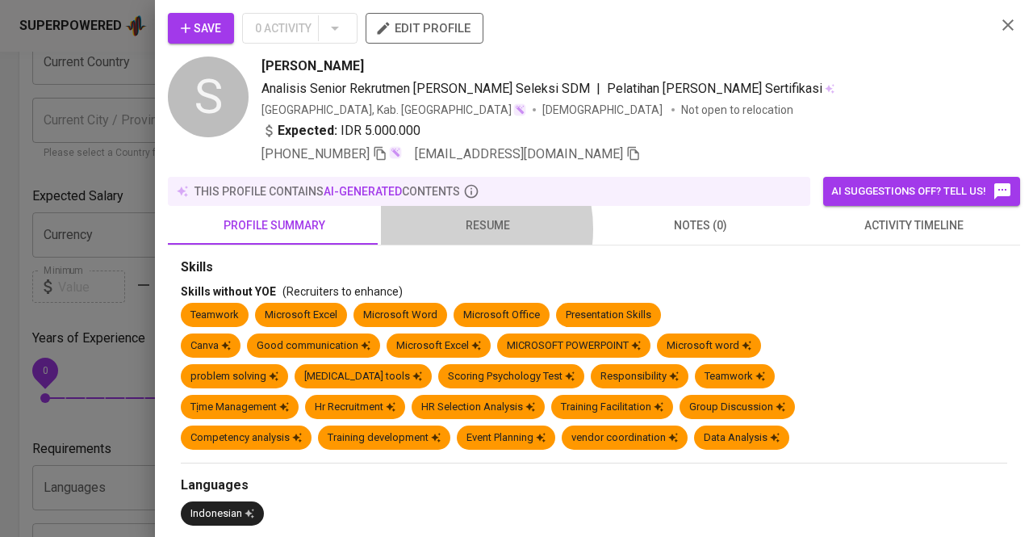
click at [452, 228] on span "resume" at bounding box center [488, 226] width 194 height 20
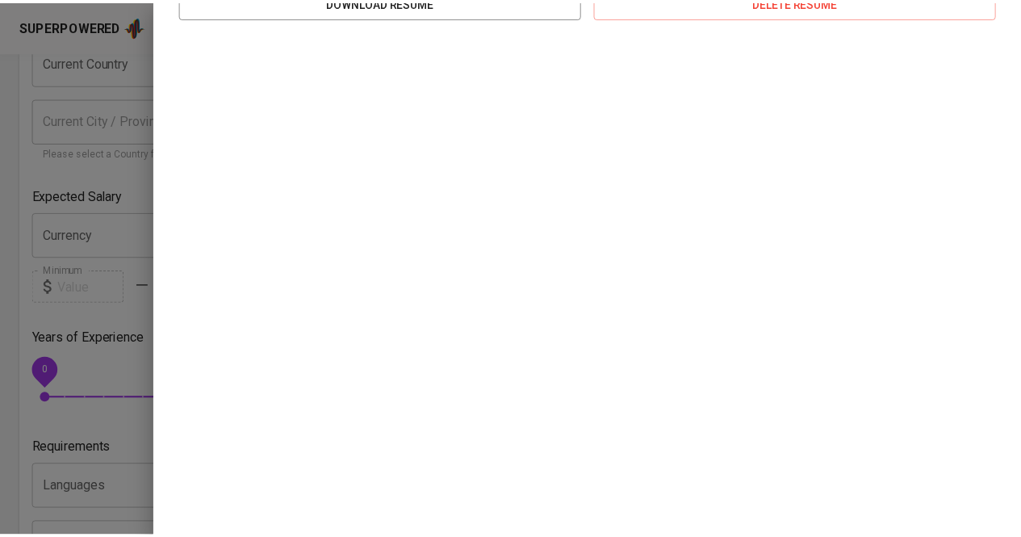
scroll to position [0, 0]
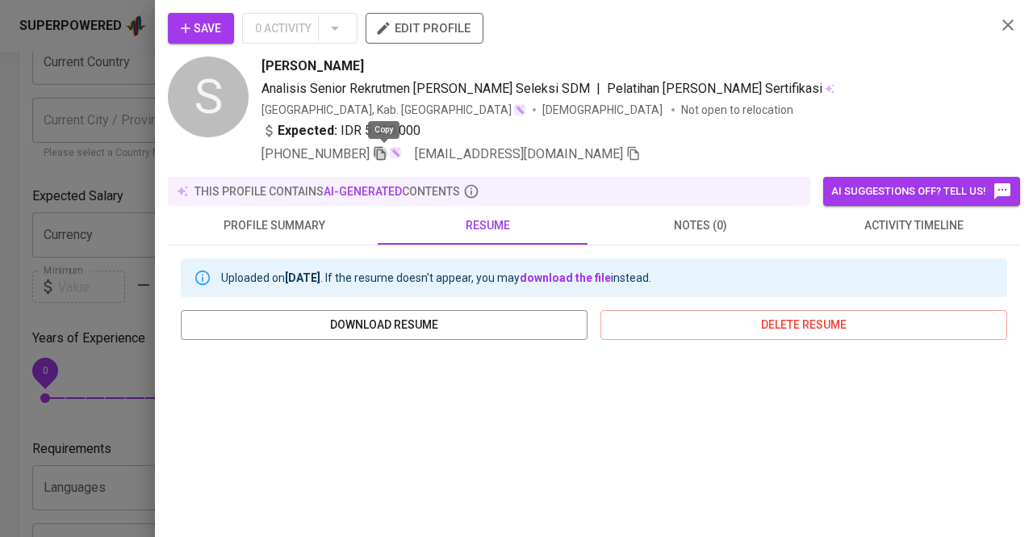
drag, startPoint x: 383, startPoint y: 151, endPoint x: 473, endPoint y: 65, distance: 123.9
click at [383, 151] on icon "button" at bounding box center [380, 153] width 15 height 15
drag, startPoint x: 47, startPoint y: 186, endPoint x: 683, endPoint y: 145, distance: 637.5
click at [47, 186] on div at bounding box center [516, 268] width 1033 height 537
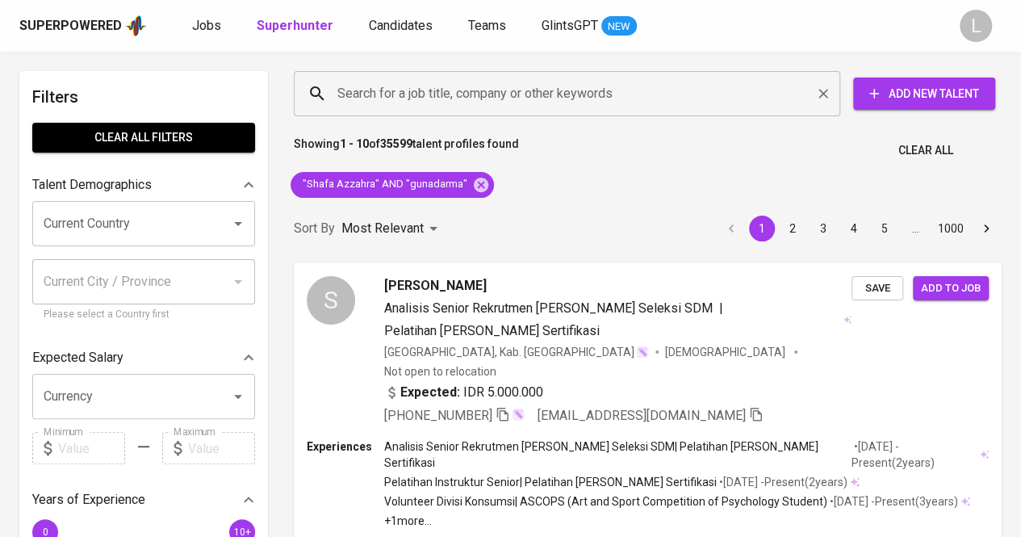
click at [574, 89] on input "Search for a job title, company or other keywords" at bounding box center [570, 93] width 475 height 31
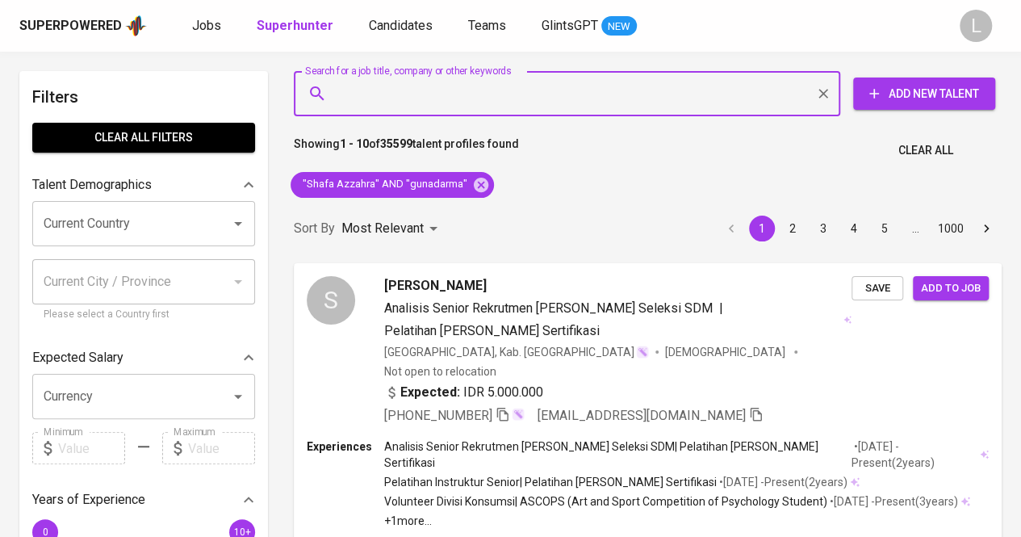
paste input "fikriw23@yahoo.com"
type input "fikriw23@yahoo.com"
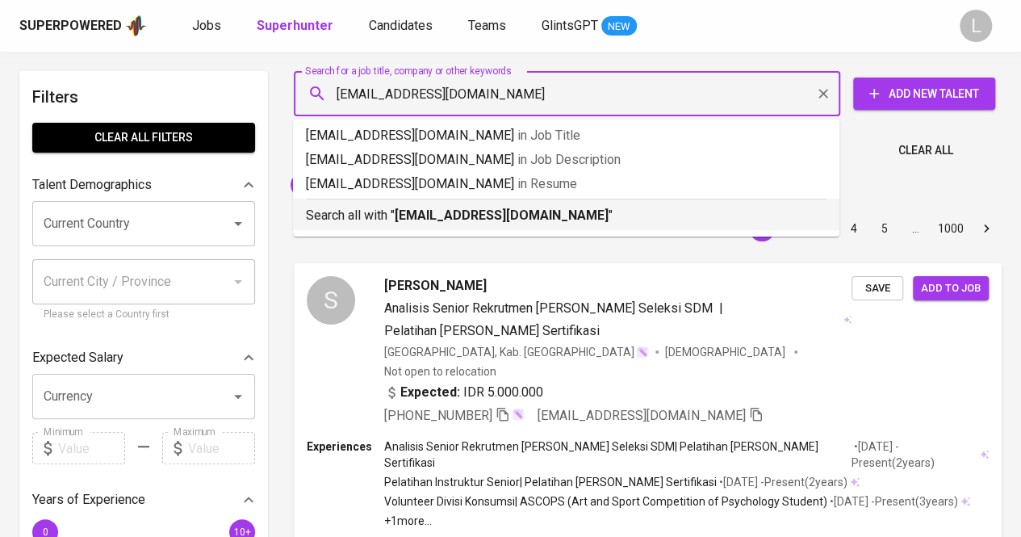
click at [489, 209] on b "fikriw23@yahoo.com" at bounding box center [502, 214] width 214 height 15
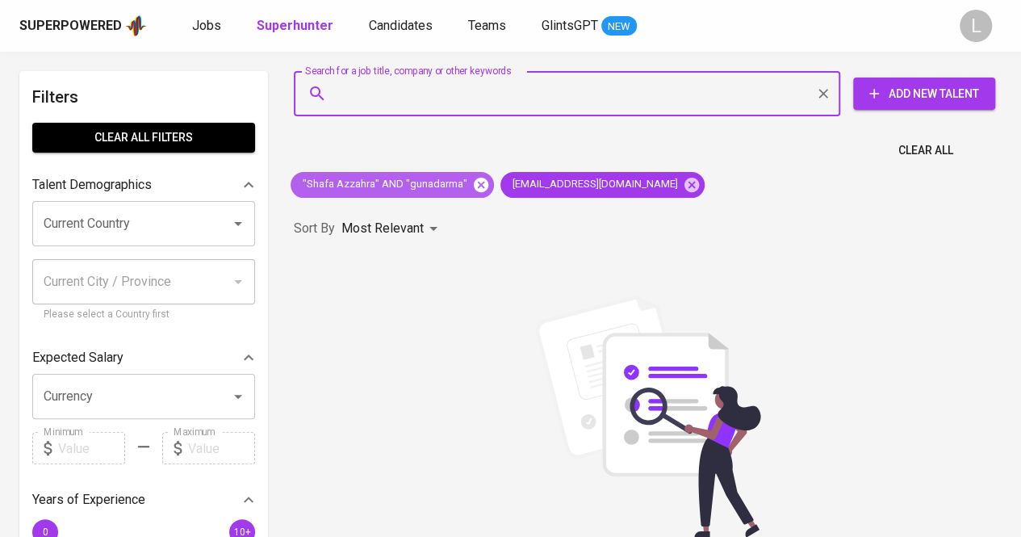
click at [480, 181] on icon at bounding box center [481, 184] width 15 height 15
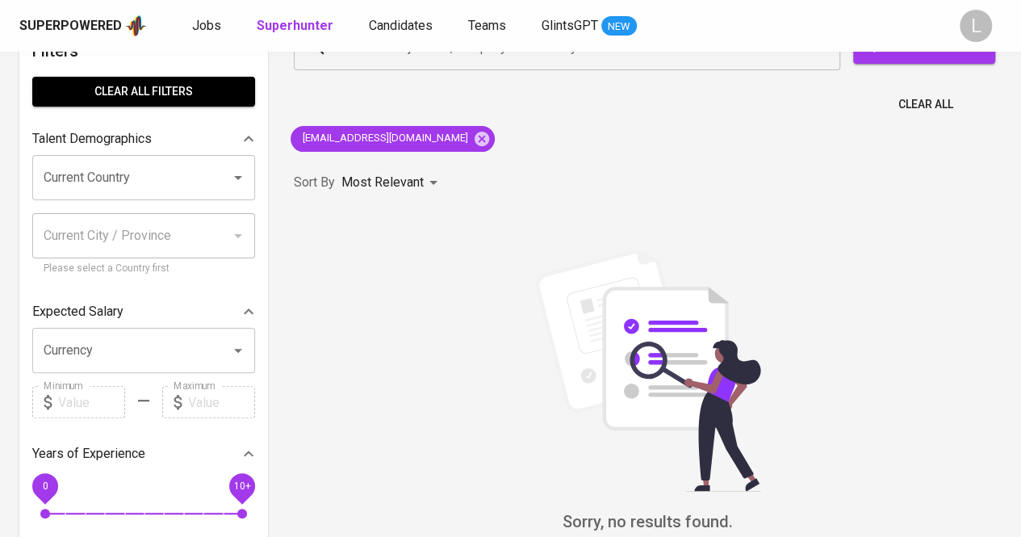
scroll to position [81, 0]
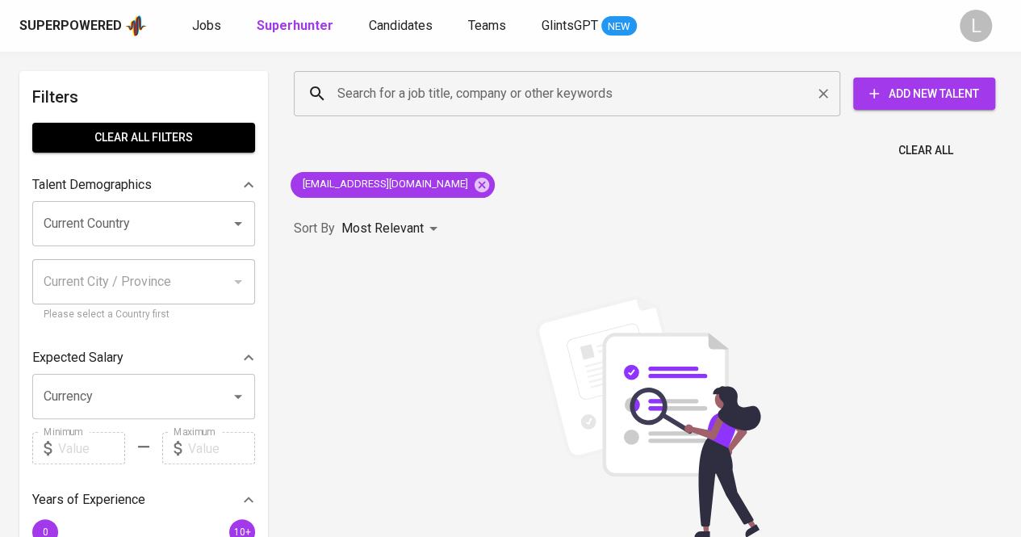
click at [454, 99] on input "Search for a job title, company or other keywords" at bounding box center [570, 93] width 475 height 31
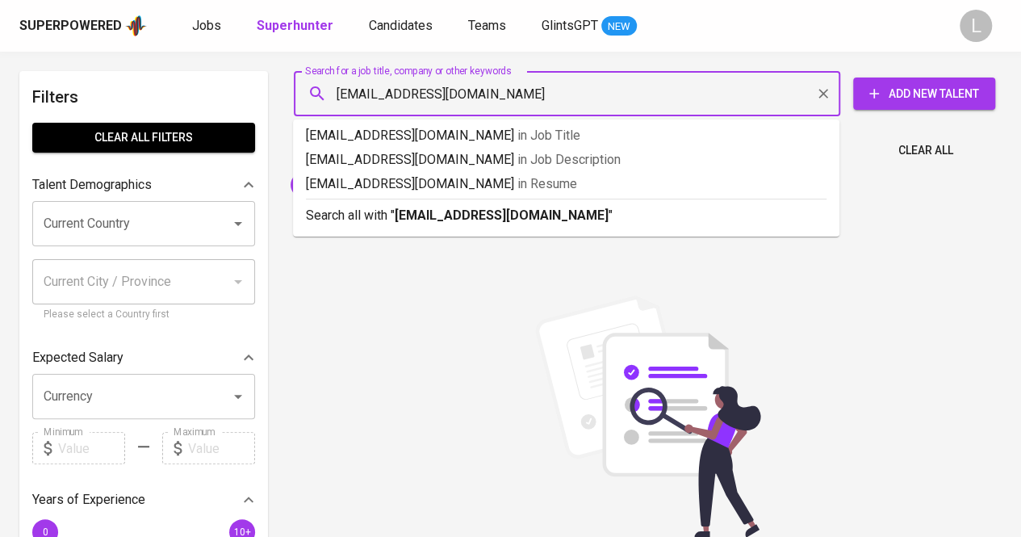
type input "reygithaasr@gmail.com"
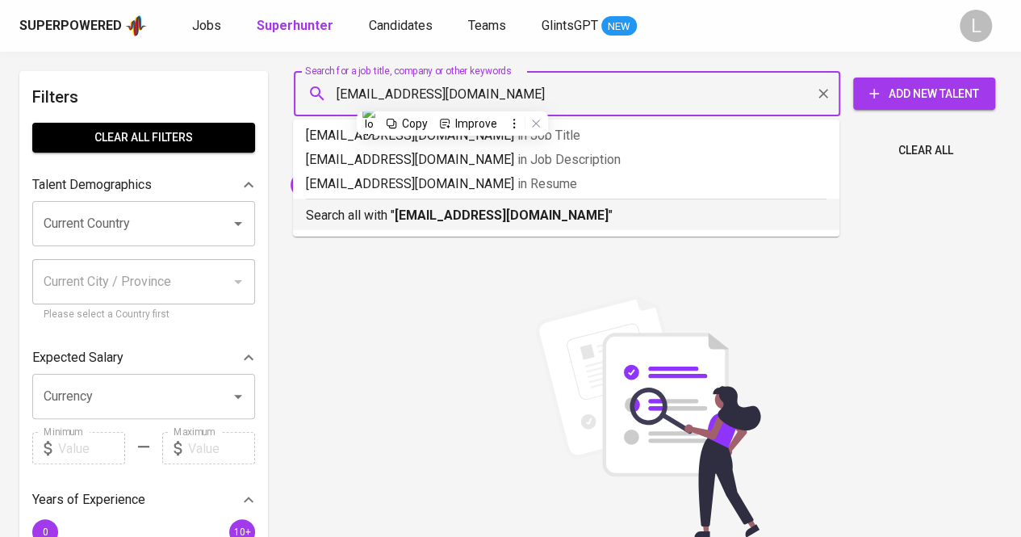
click at [514, 225] on li "Search all with " reygithaasr@gmail.com "" at bounding box center [566, 214] width 547 height 31
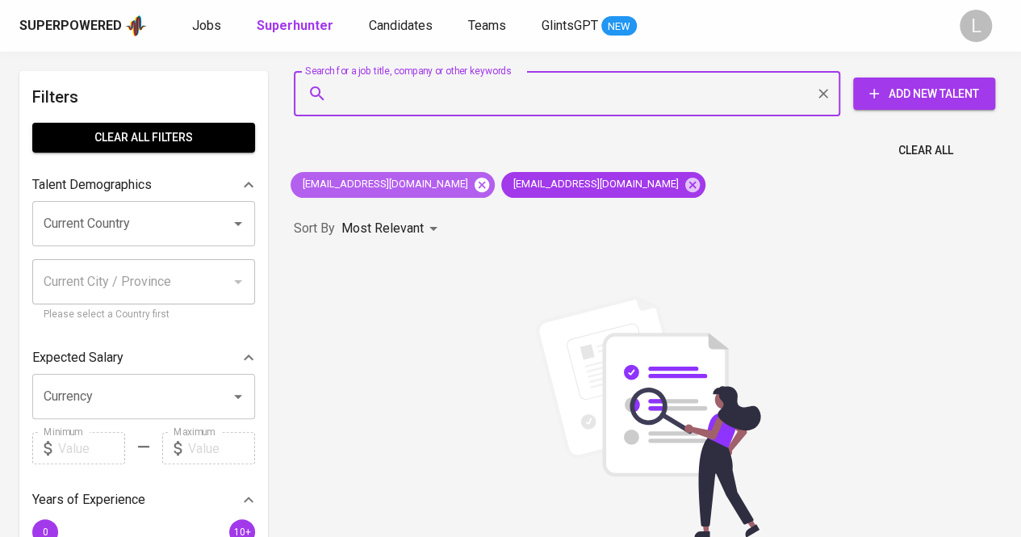
click at [473, 182] on icon at bounding box center [482, 185] width 18 height 18
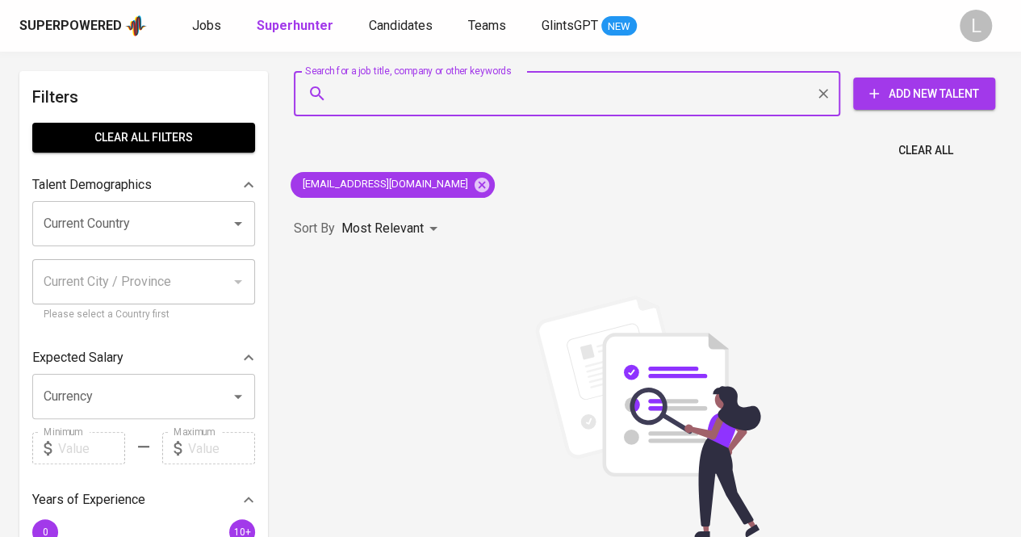
click at [447, 85] on input "Search for a job title, company or other keywords" at bounding box center [570, 93] width 475 height 31
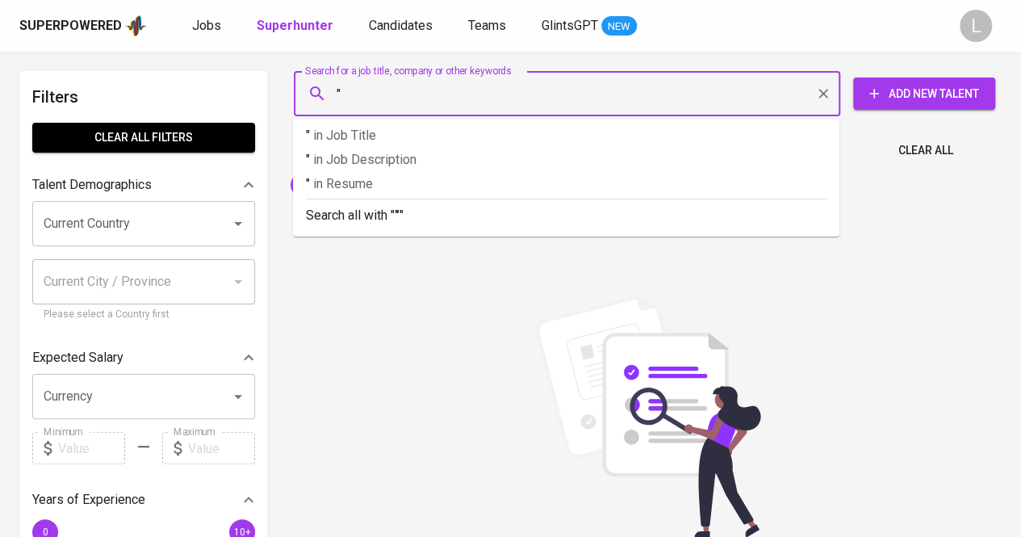
paste input "Reygitha Asrilia"
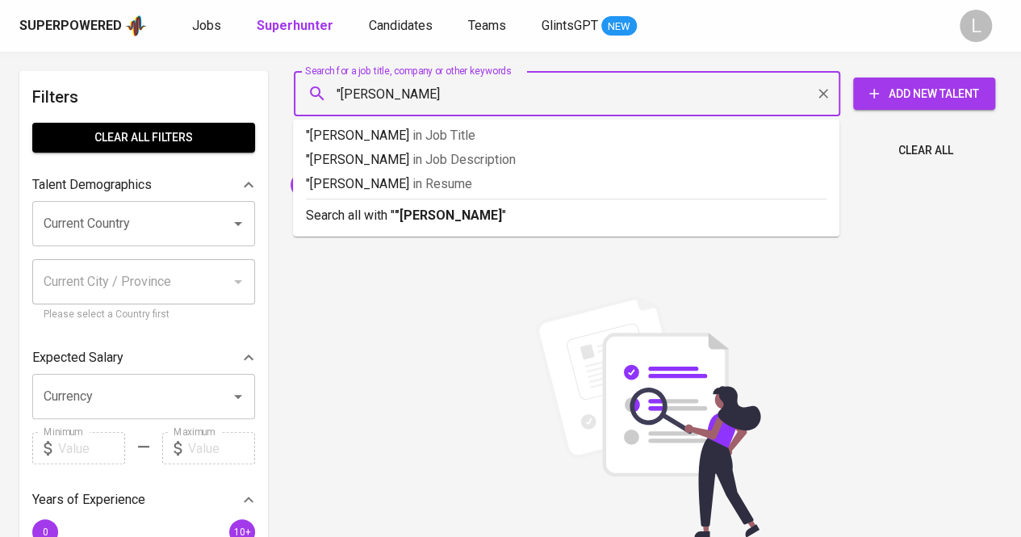
type input ""Reygitha Asrilia""
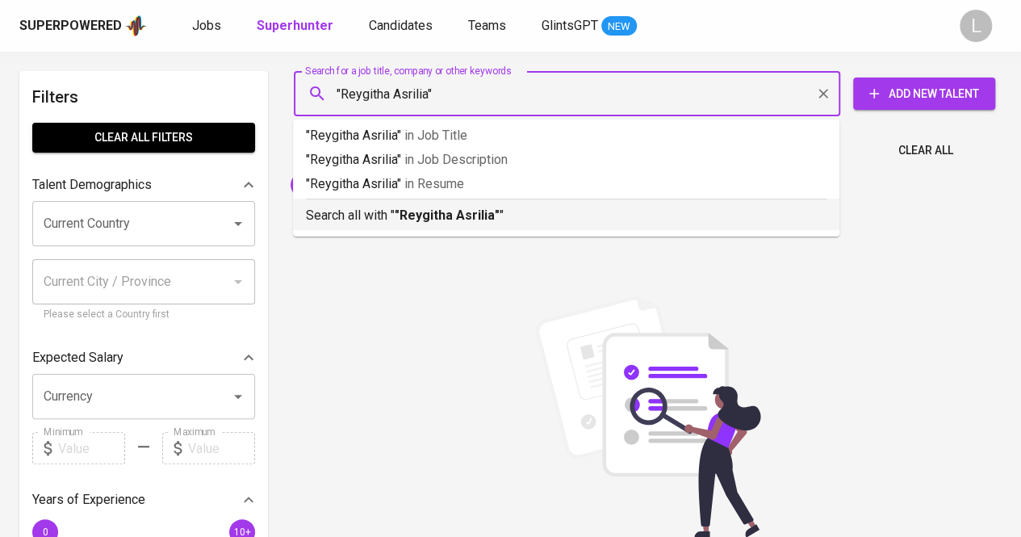
click at [463, 208] on b ""Reygitha Asrilia"" at bounding box center [447, 214] width 105 height 15
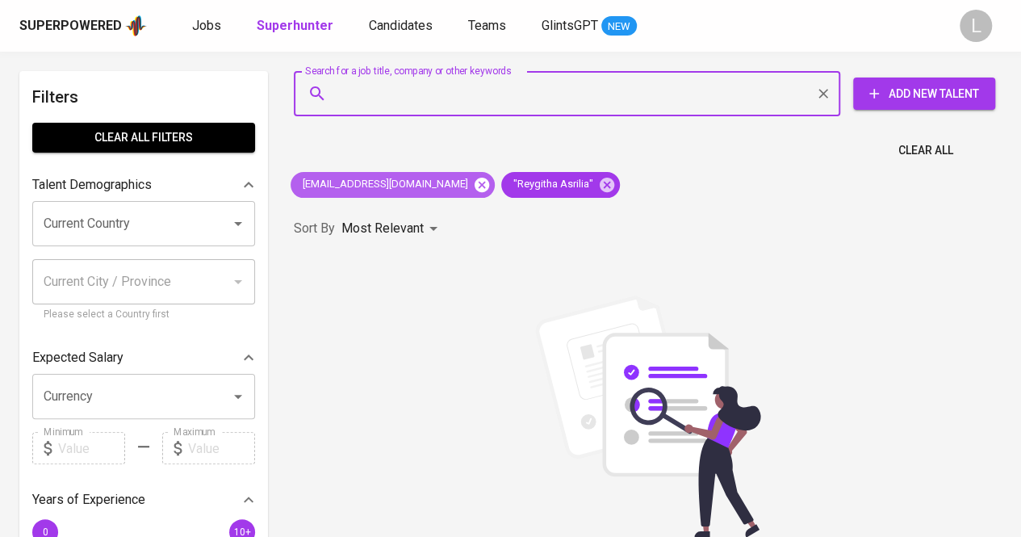
click at [475, 180] on icon at bounding box center [482, 184] width 15 height 15
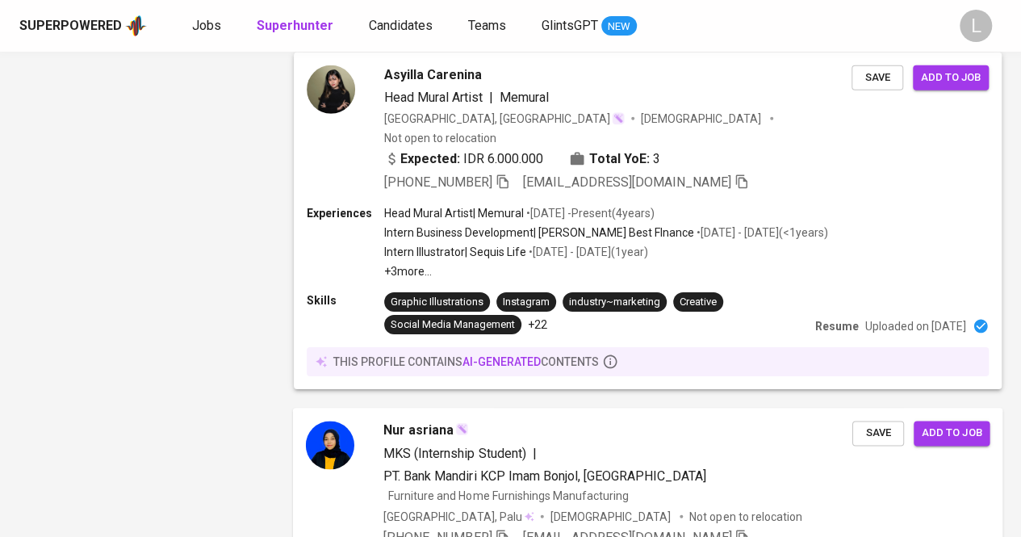
scroll to position [2875, 0]
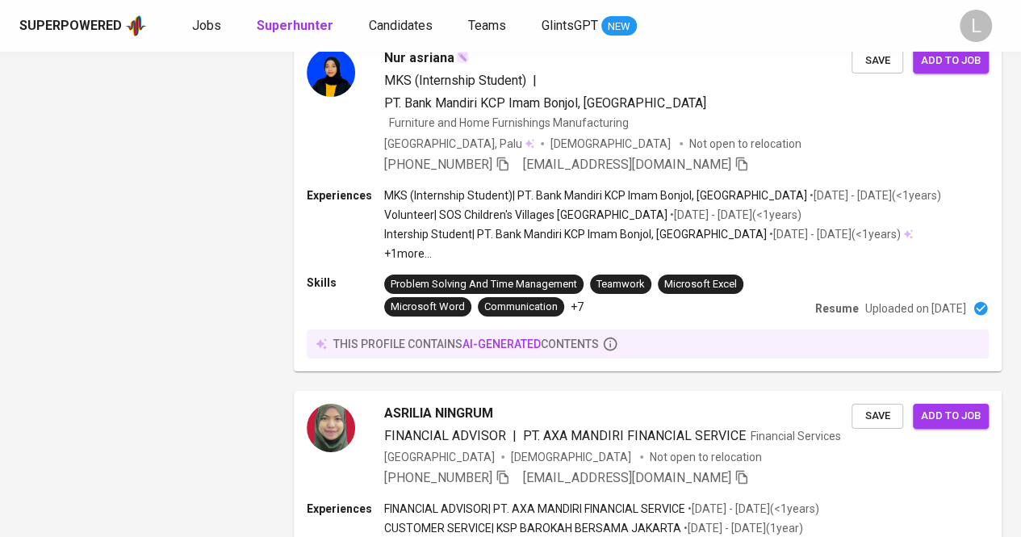
drag, startPoint x: 371, startPoint y: 463, endPoint x: 320, endPoint y: 155, distance: 312.5
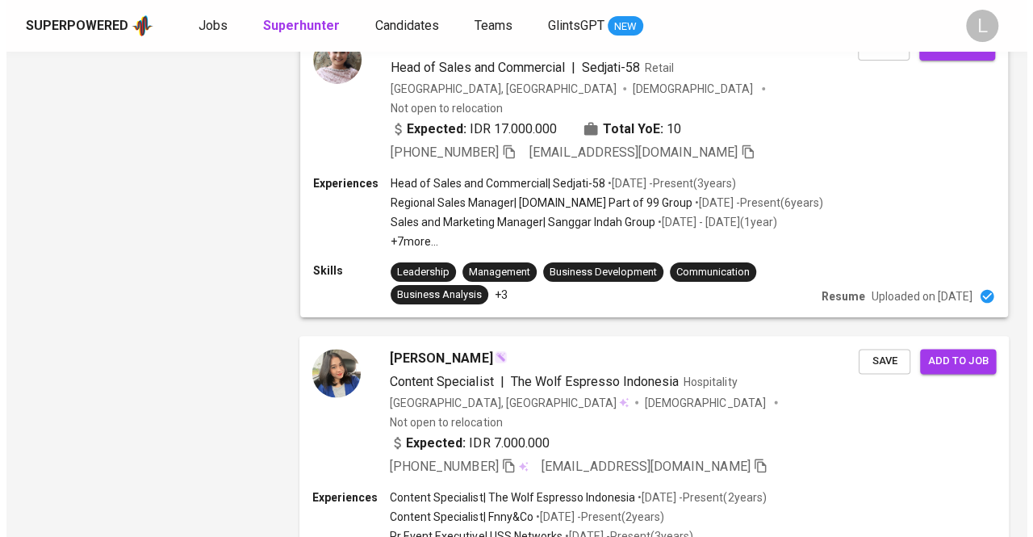
scroll to position [2796, 0]
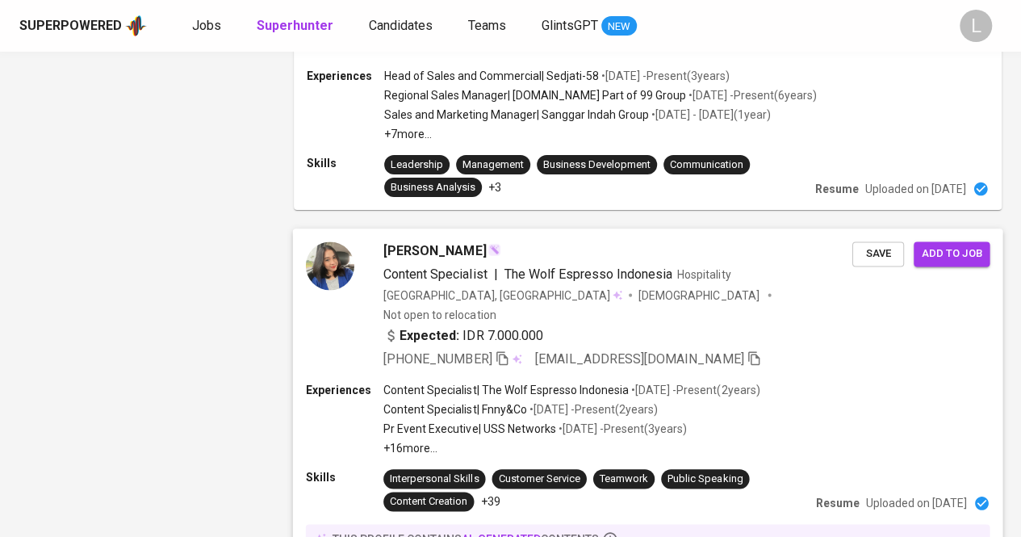
click at [410, 242] on span "Fara Ashilla" at bounding box center [434, 251] width 103 height 19
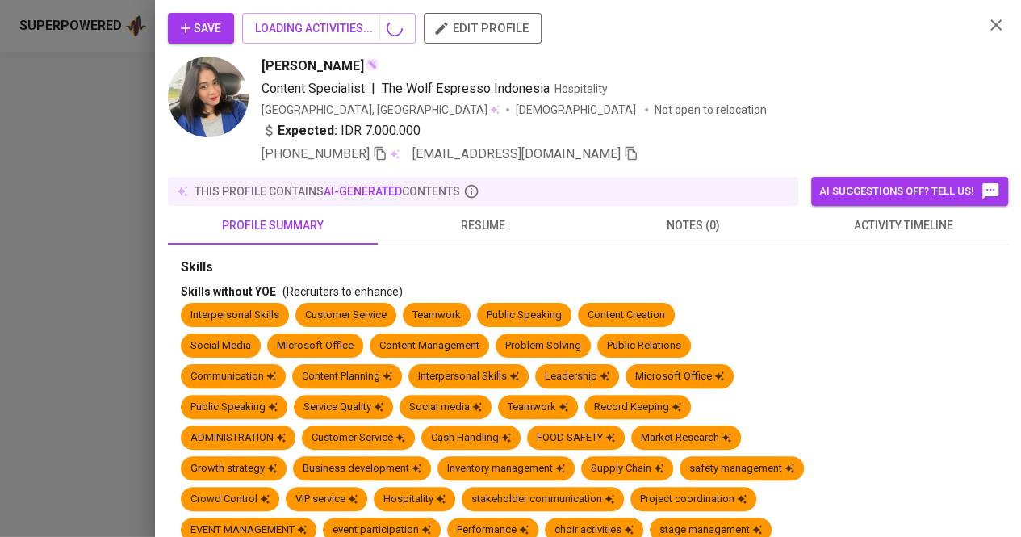
click at [450, 206] on button "resume" at bounding box center [483, 225] width 210 height 39
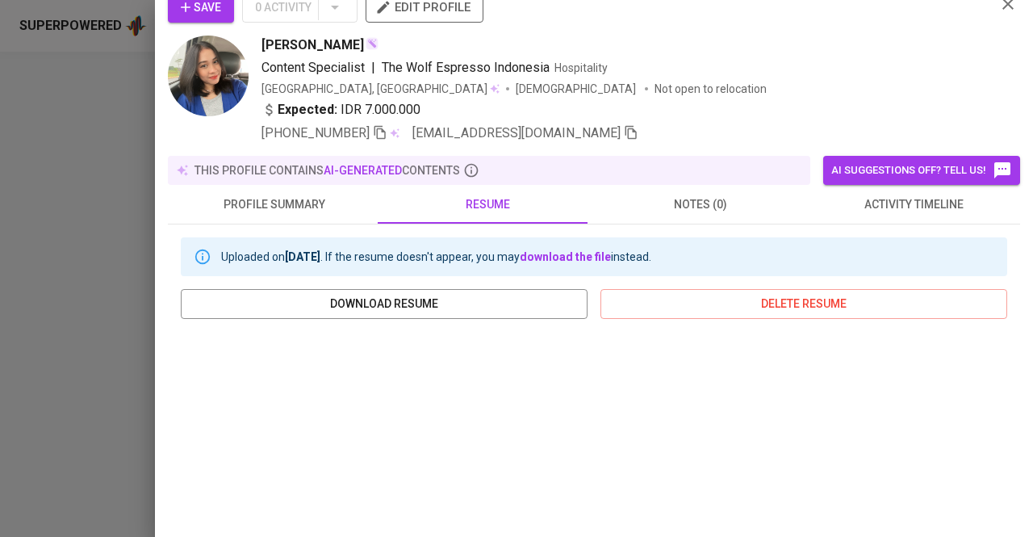
scroll to position [0, 0]
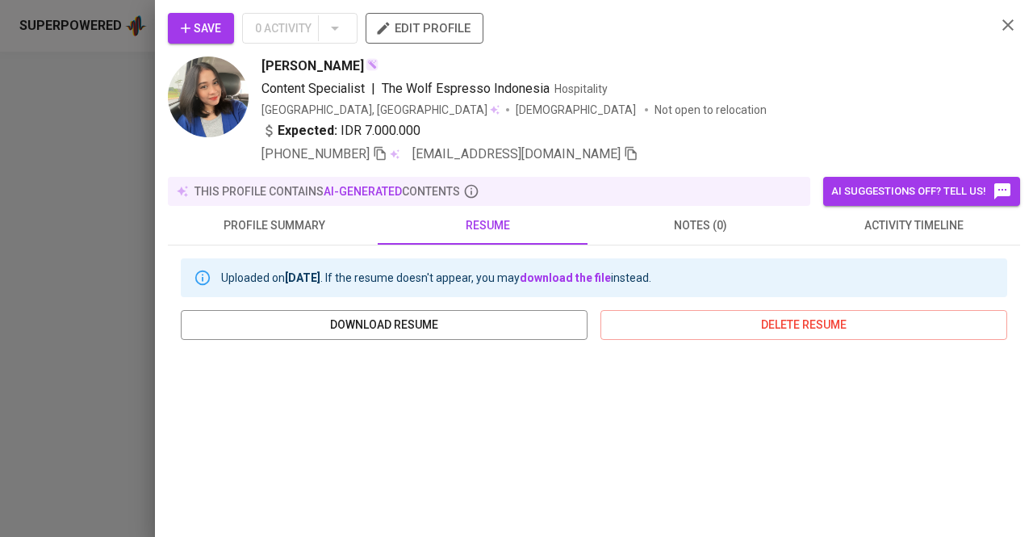
click at [52, 124] on div at bounding box center [516, 268] width 1033 height 537
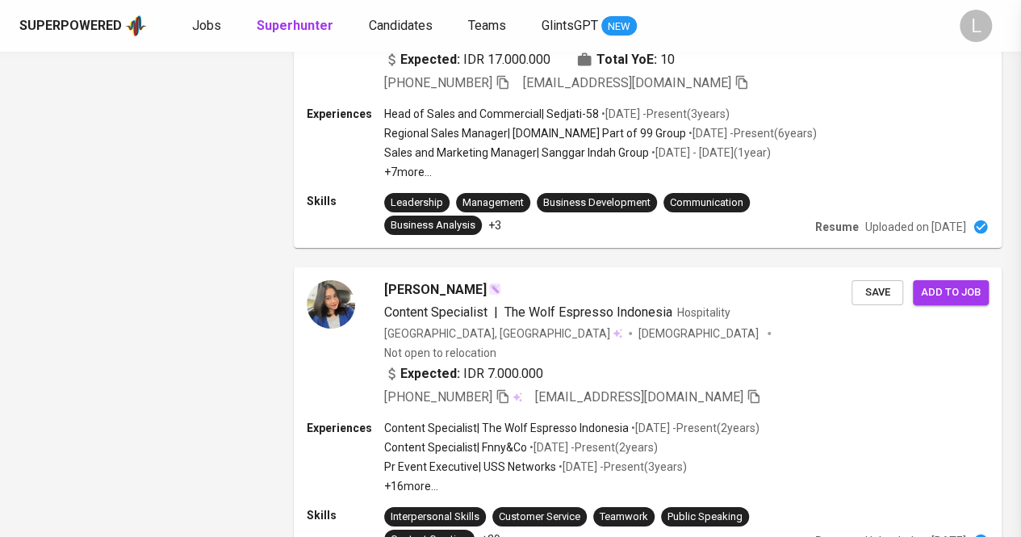
scroll to position [2796, 0]
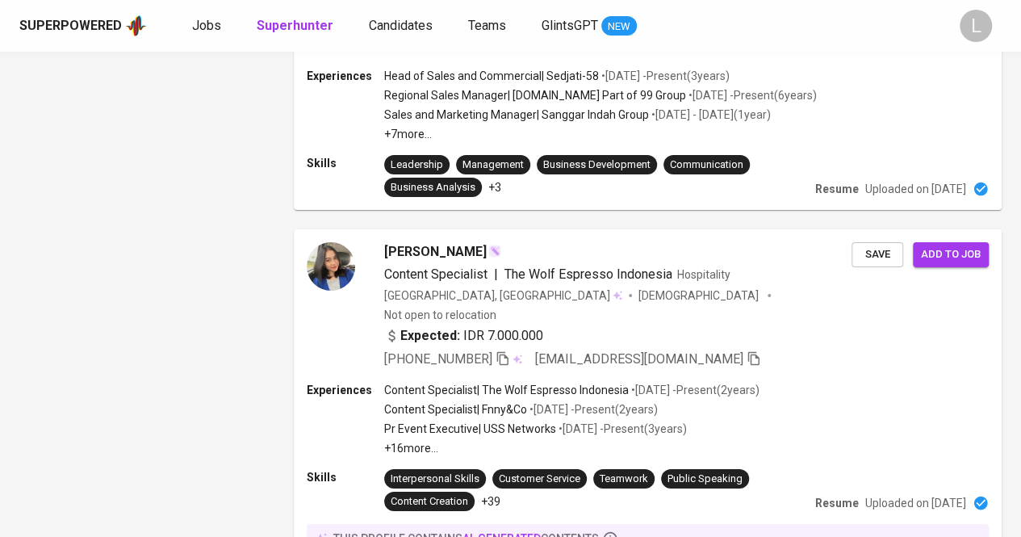
drag, startPoint x: 413, startPoint y: 466, endPoint x: 403, endPoint y: 461, distance: 11.6
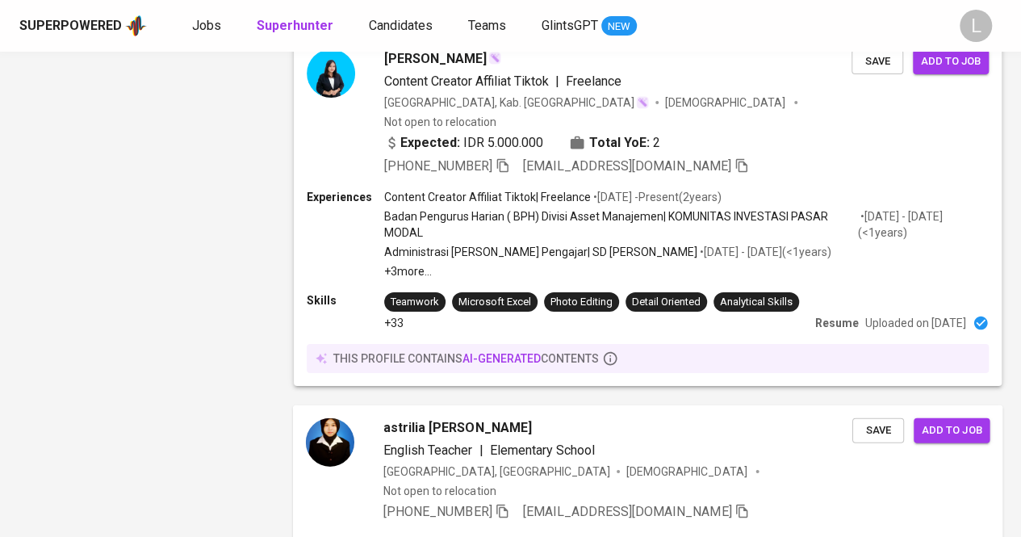
scroll to position [2892, 0]
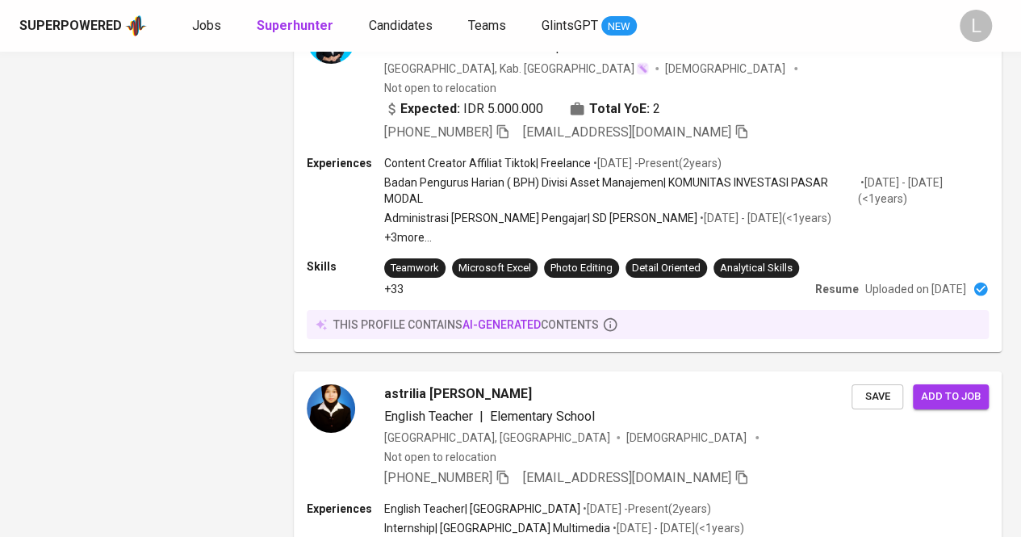
drag, startPoint x: 434, startPoint y: 460, endPoint x: 264, endPoint y: 2, distance: 488.4
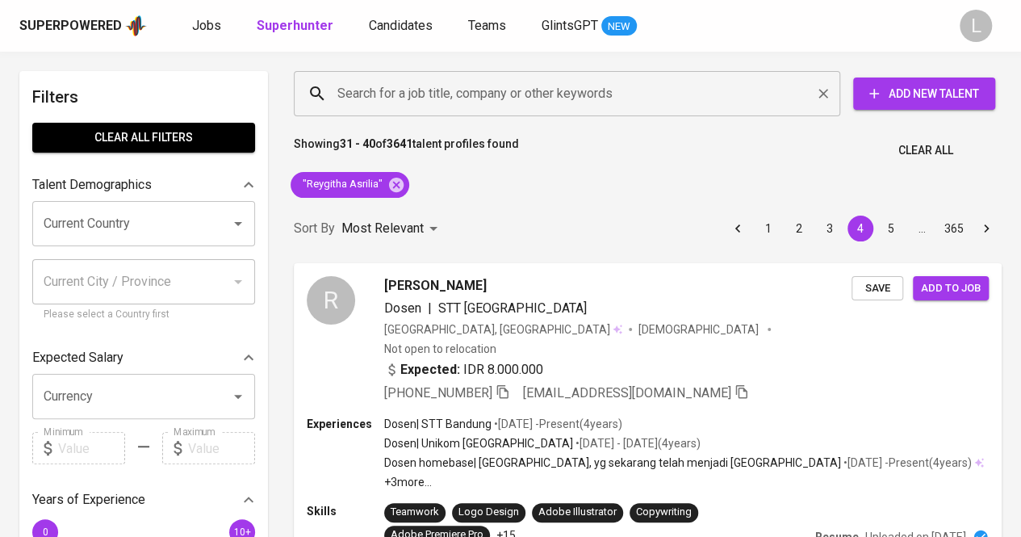
click at [454, 86] on input "Search for a job title, company or other keywords" at bounding box center [570, 93] width 475 height 31
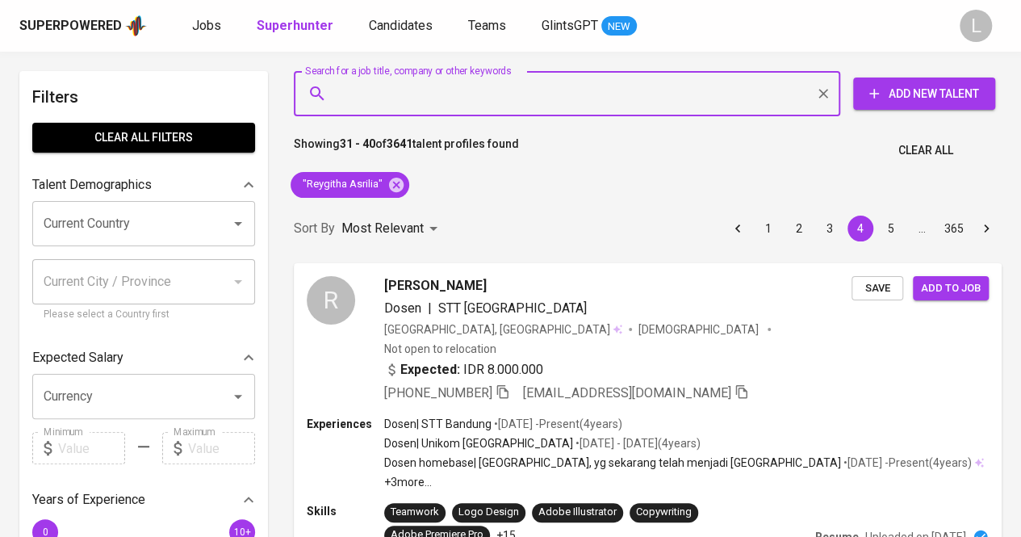
paste input "[EMAIL_ADDRESS][DOMAIN_NAME]"
type input "[EMAIL_ADDRESS][DOMAIN_NAME]"
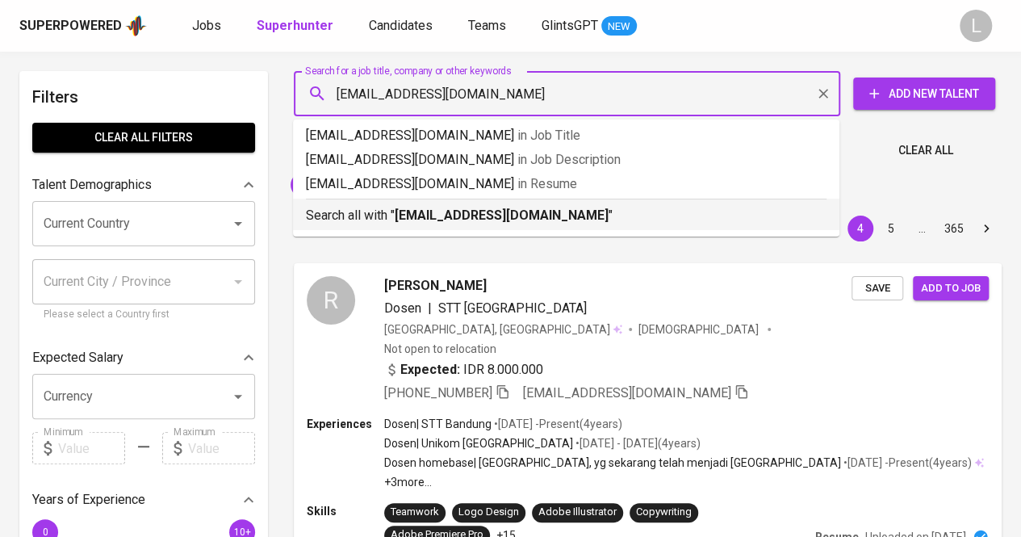
click at [511, 227] on li "Search all with " [EMAIL_ADDRESS][DOMAIN_NAME] "" at bounding box center [566, 214] width 547 height 31
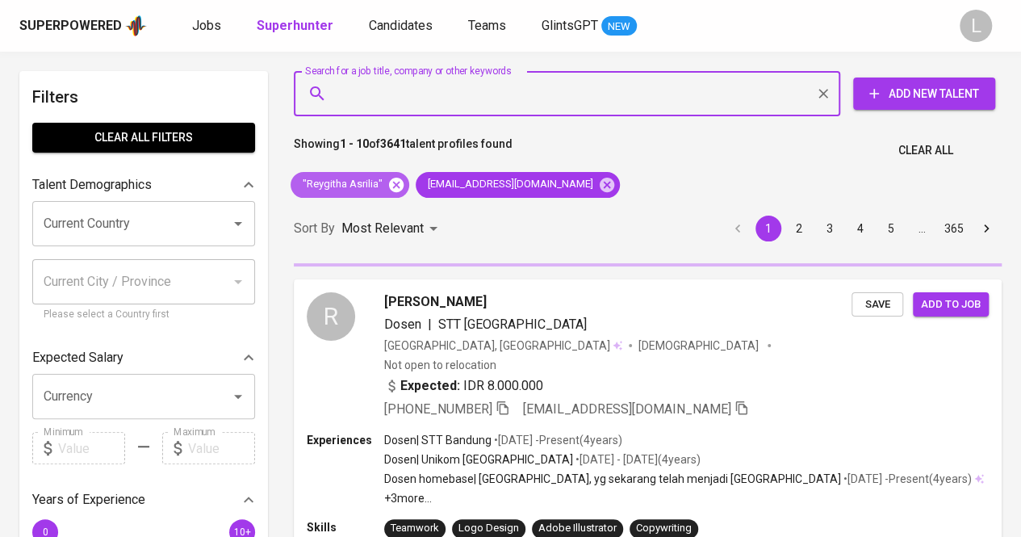
click at [396, 185] on icon at bounding box center [396, 185] width 18 height 18
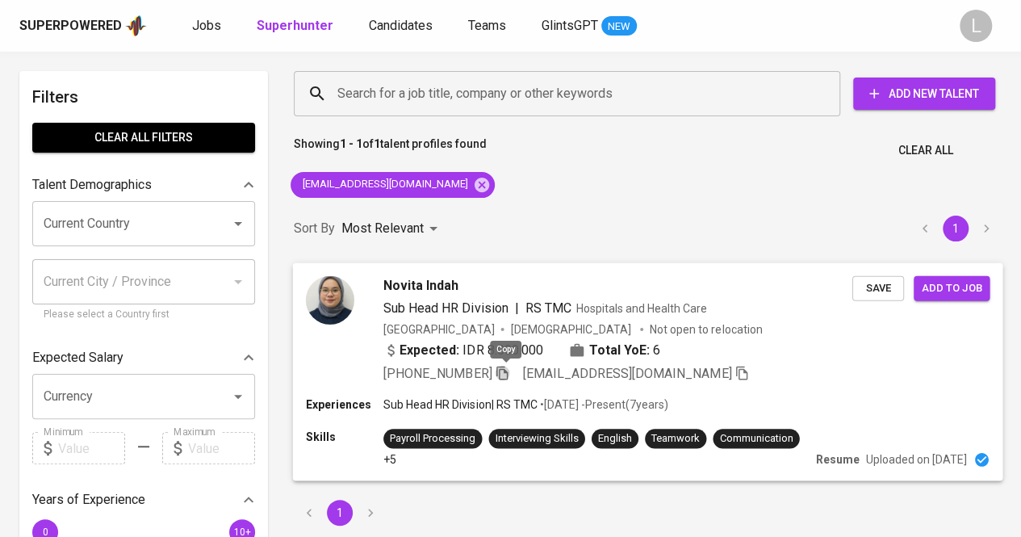
click at [504, 370] on icon "button" at bounding box center [502, 372] width 15 height 15
click at [555, 93] on input "Search for a job title, company or other keywords" at bounding box center [570, 93] width 475 height 31
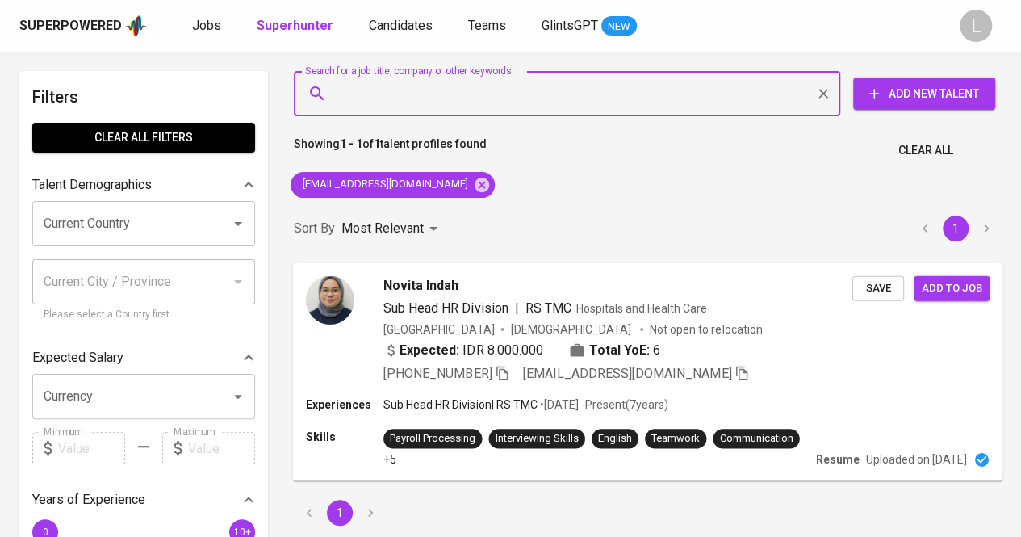
paste input "[EMAIL_ADDRESS][DOMAIN_NAME]"
type input "[EMAIL_ADDRESS][DOMAIN_NAME]"
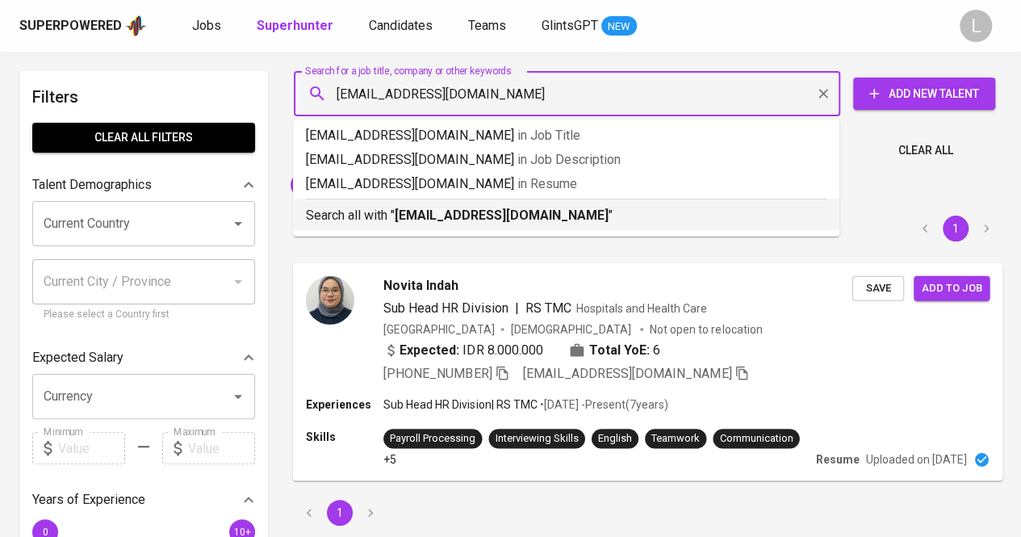
click at [511, 214] on b "[EMAIL_ADDRESS][DOMAIN_NAME]" at bounding box center [502, 214] width 214 height 15
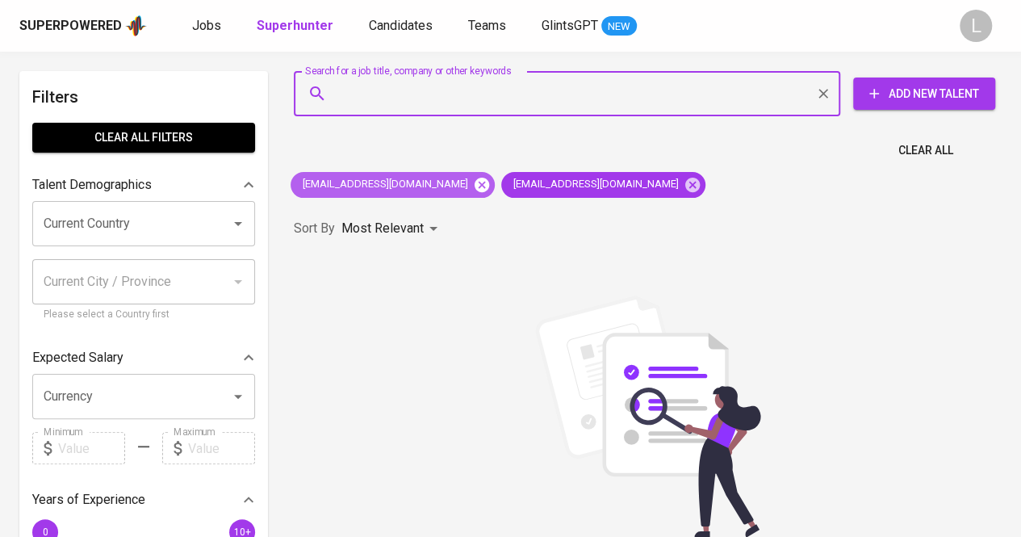
click at [475, 184] on icon at bounding box center [482, 184] width 15 height 15
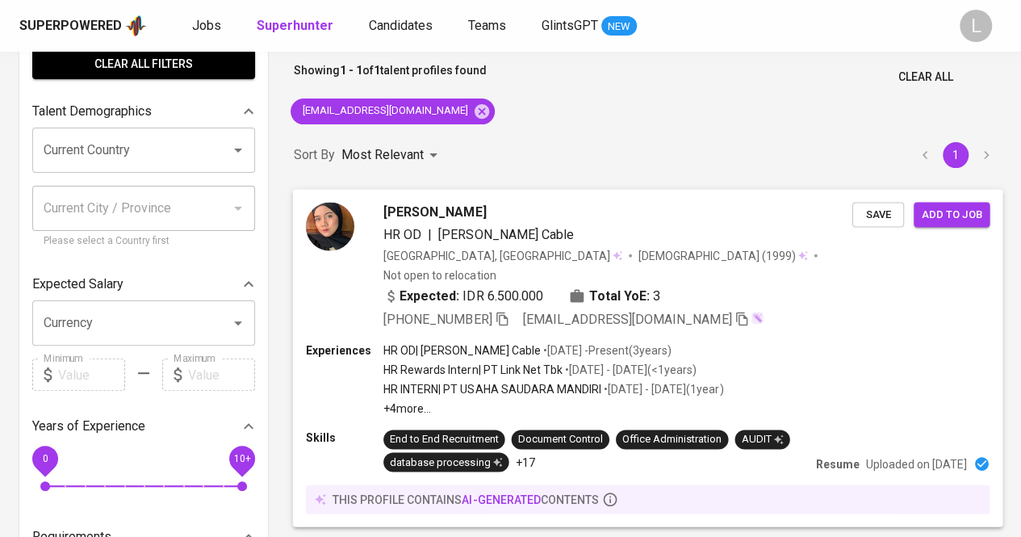
scroll to position [161, 0]
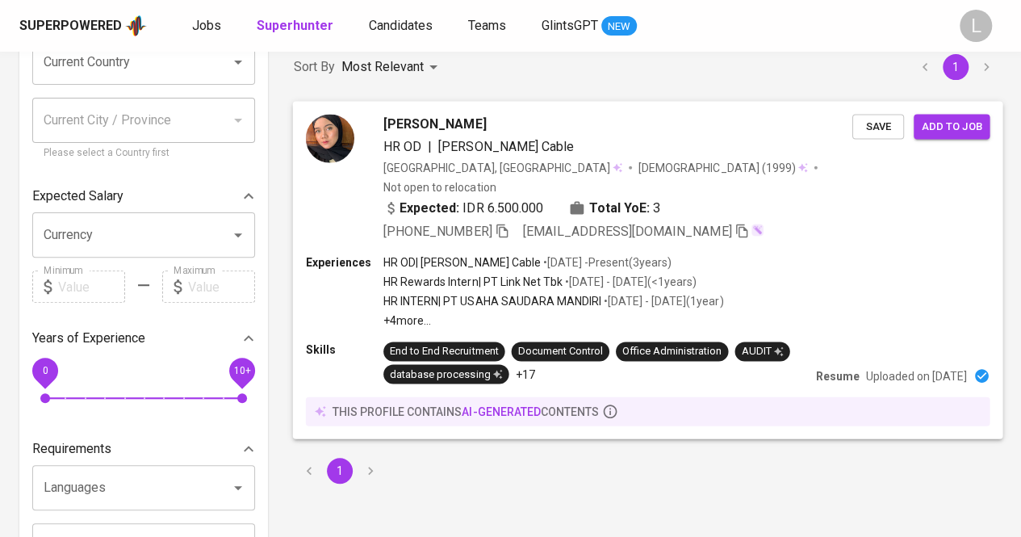
click at [508, 224] on icon "button" at bounding box center [501, 231] width 11 height 14
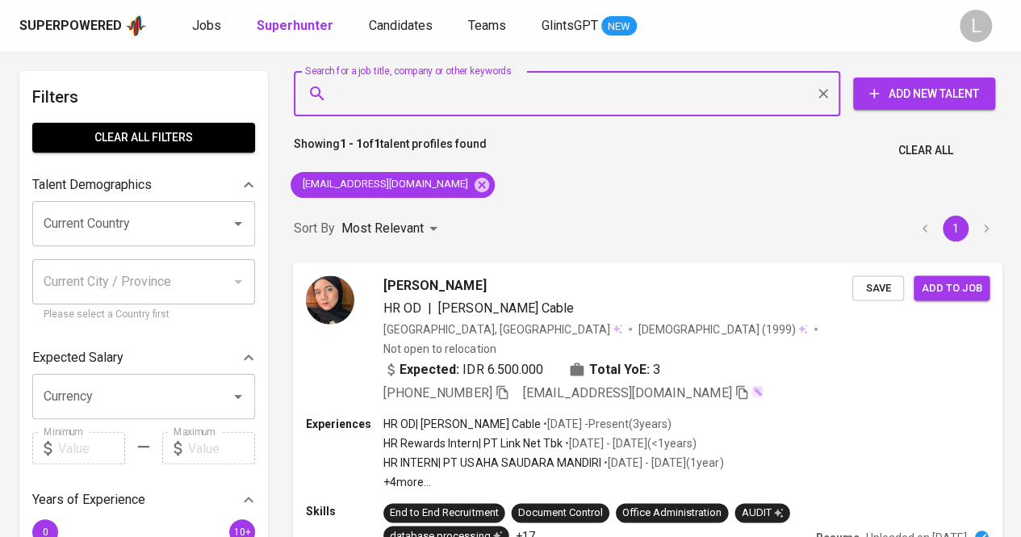
paste input "[EMAIL_ADDRESS][DOMAIN_NAME]"
type input "[EMAIL_ADDRESS][DOMAIN_NAME]"
click at [488, 104] on input "[EMAIL_ADDRESS][DOMAIN_NAME]" at bounding box center [570, 93] width 475 height 31
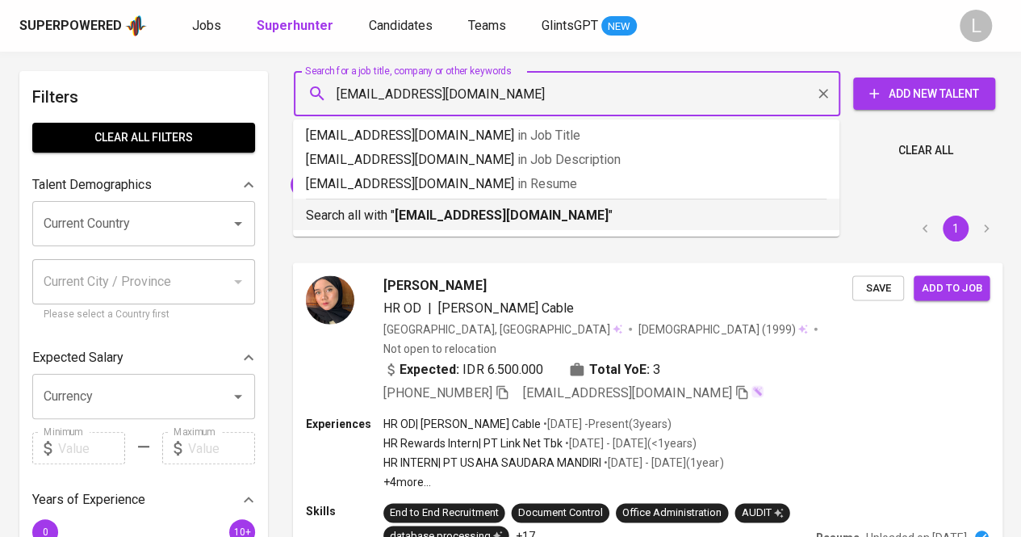
click at [468, 212] on b "[EMAIL_ADDRESS][DOMAIN_NAME]" at bounding box center [502, 214] width 214 height 15
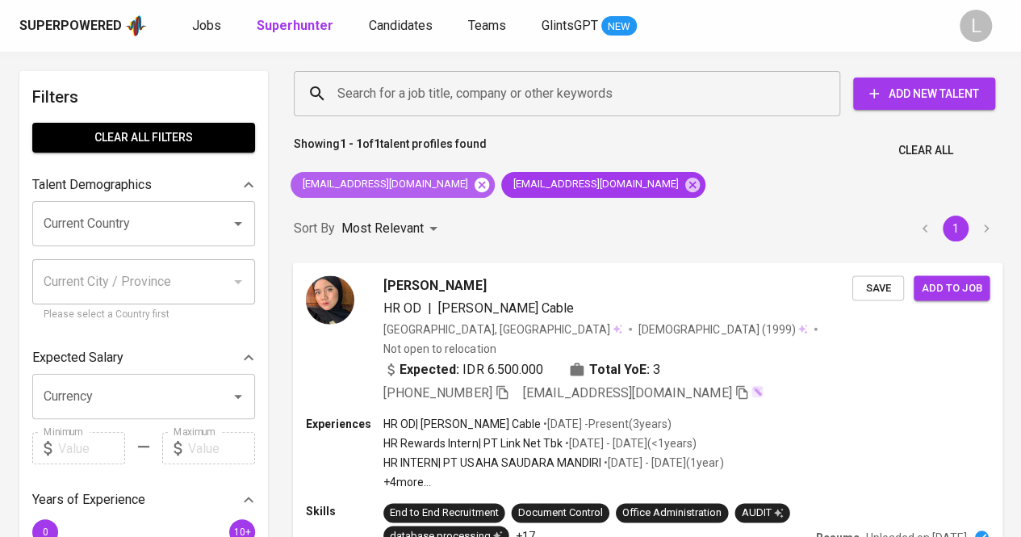
click at [473, 182] on icon at bounding box center [482, 185] width 18 height 18
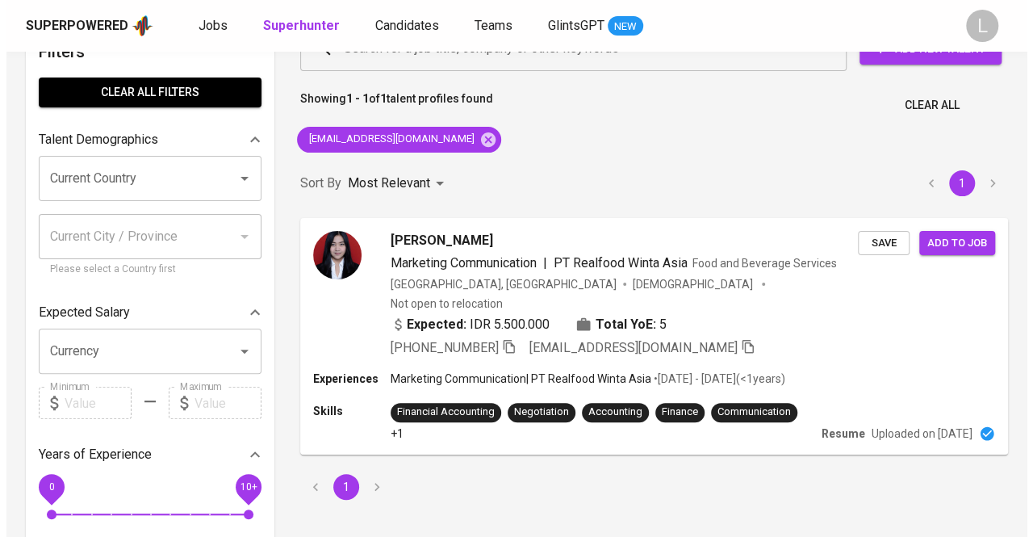
scroll to position [61, 0]
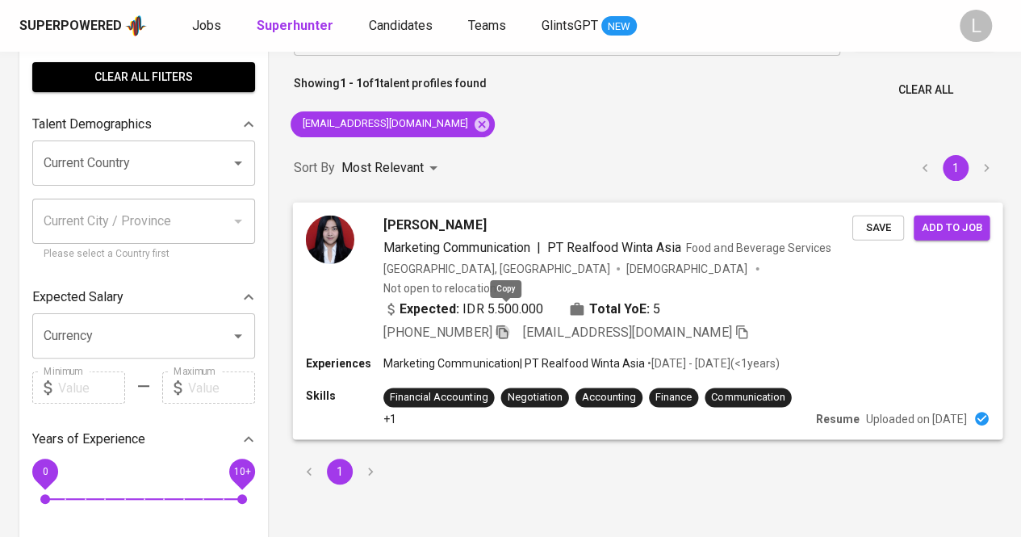
click at [502, 324] on icon "button" at bounding box center [502, 331] width 15 height 15
click at [408, 221] on span "[PERSON_NAME]" at bounding box center [434, 224] width 103 height 19
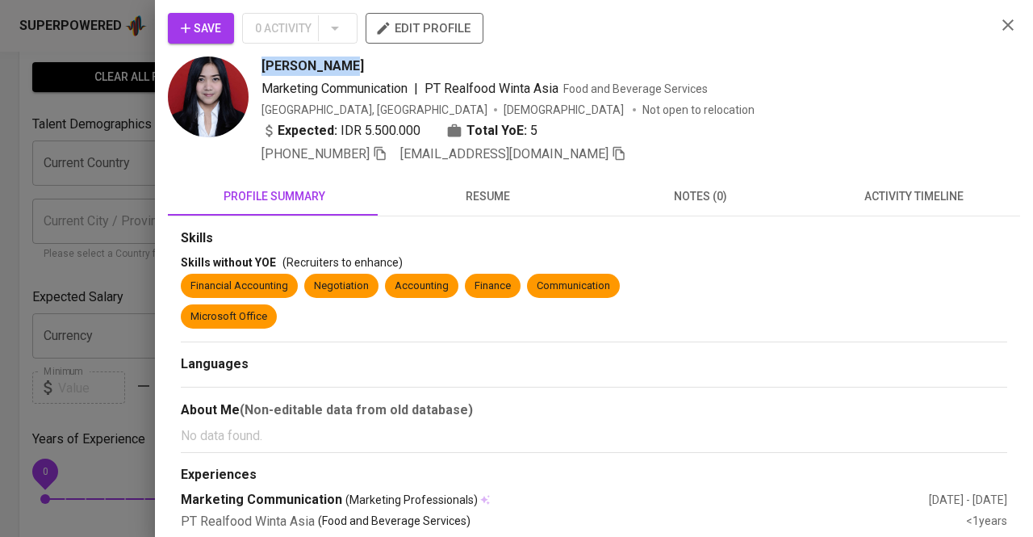
drag, startPoint x: 252, startPoint y: 61, endPoint x: 381, endPoint y: 71, distance: 129.5
click at [381, 71] on div "[PERSON_NAME] Marketing Communication | PT Realfood Winta Asia Food and Beverag…" at bounding box center [575, 110] width 815 height 107
copy span "[PERSON_NAME]"
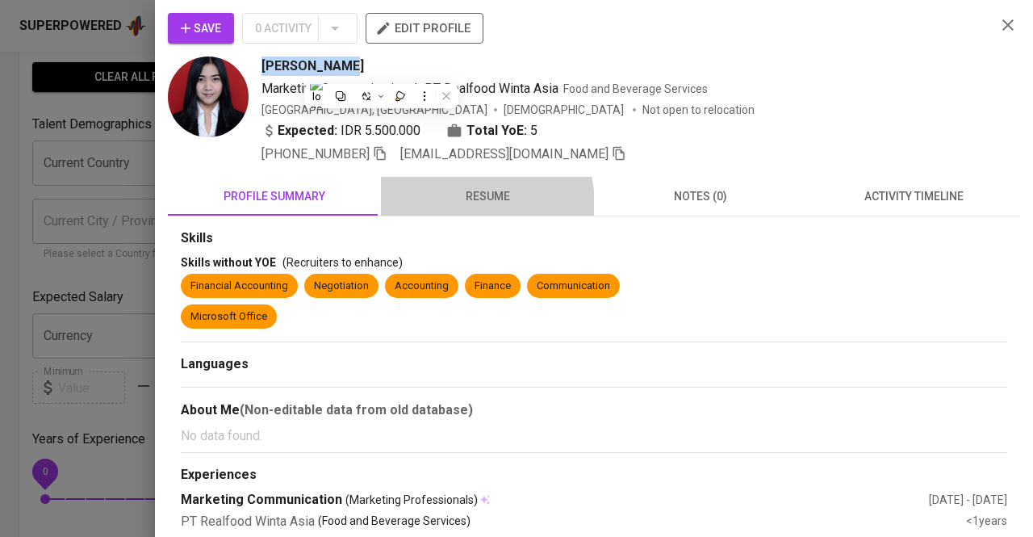
click at [451, 205] on span "resume" at bounding box center [488, 196] width 194 height 20
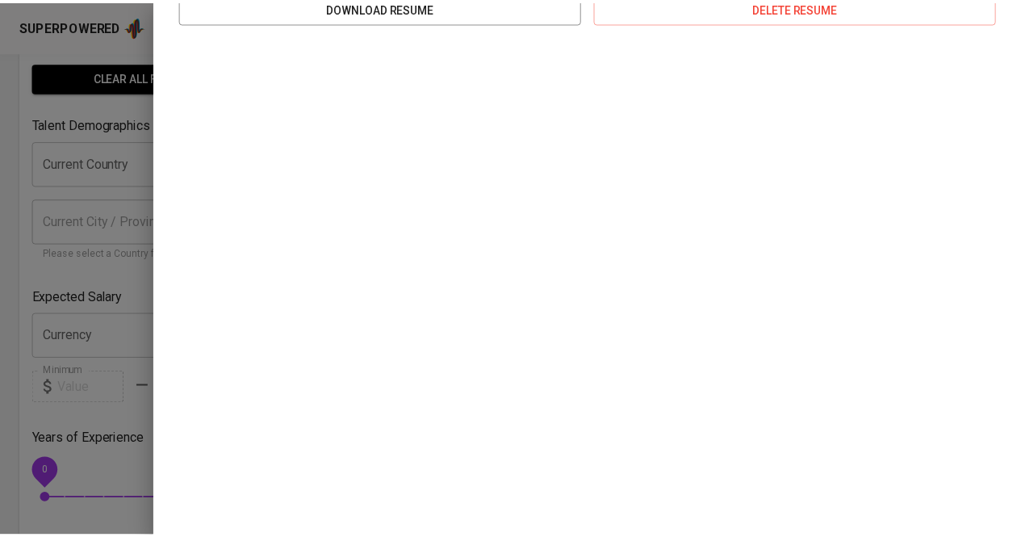
scroll to position [295, 0]
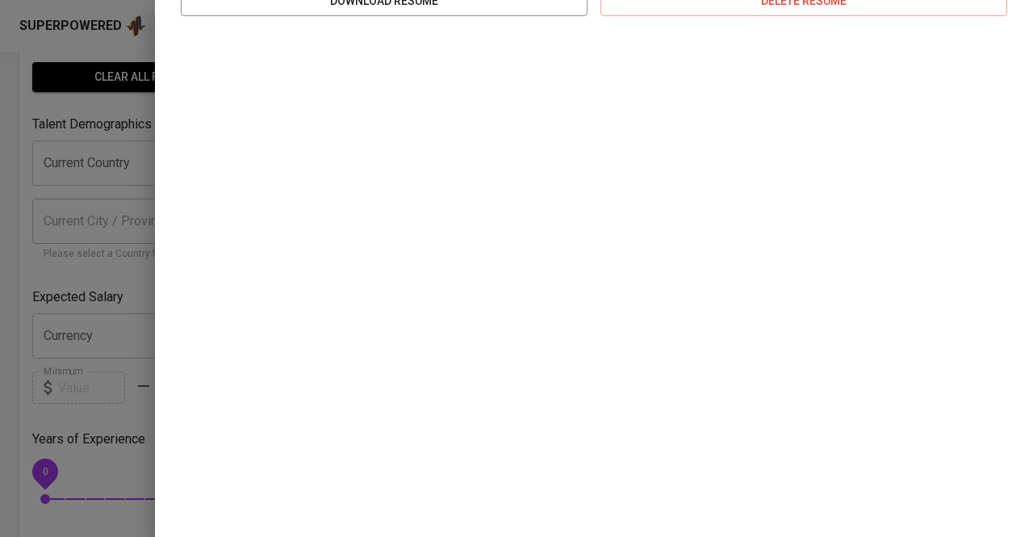
click at [58, 116] on div at bounding box center [516, 268] width 1033 height 537
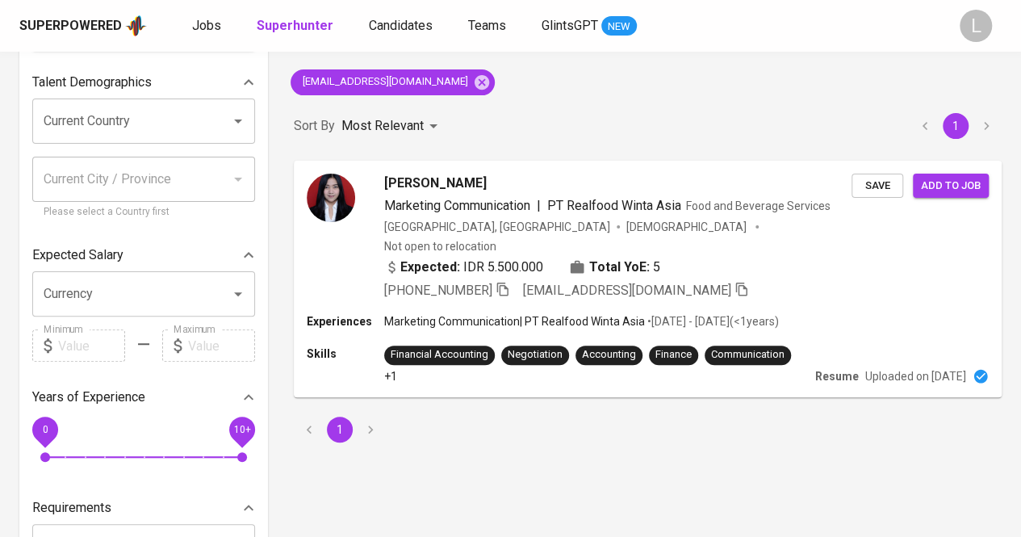
scroll to position [104, 0]
